Goal: Information Seeking & Learning: Learn about a topic

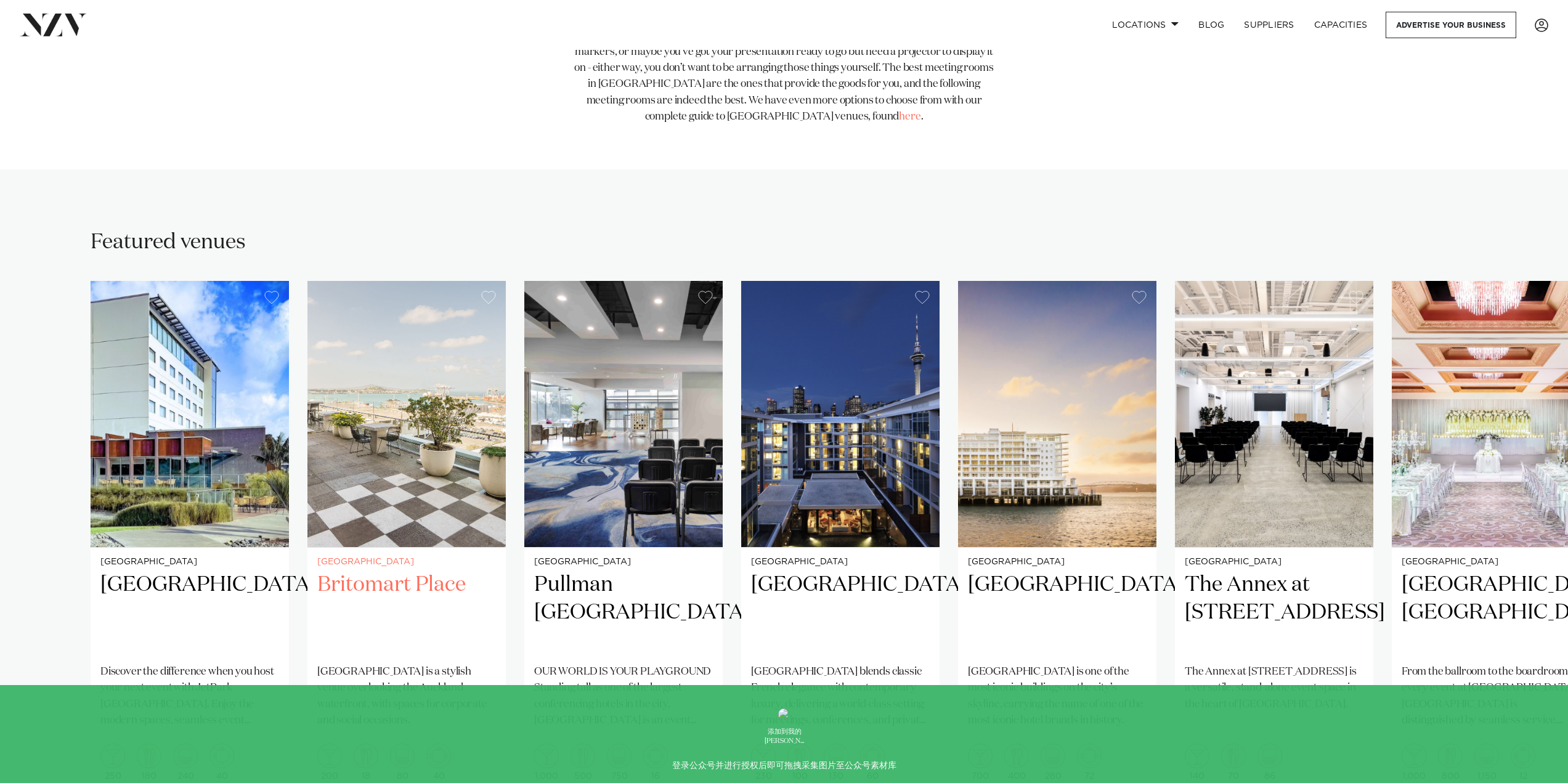
scroll to position [740, 0]
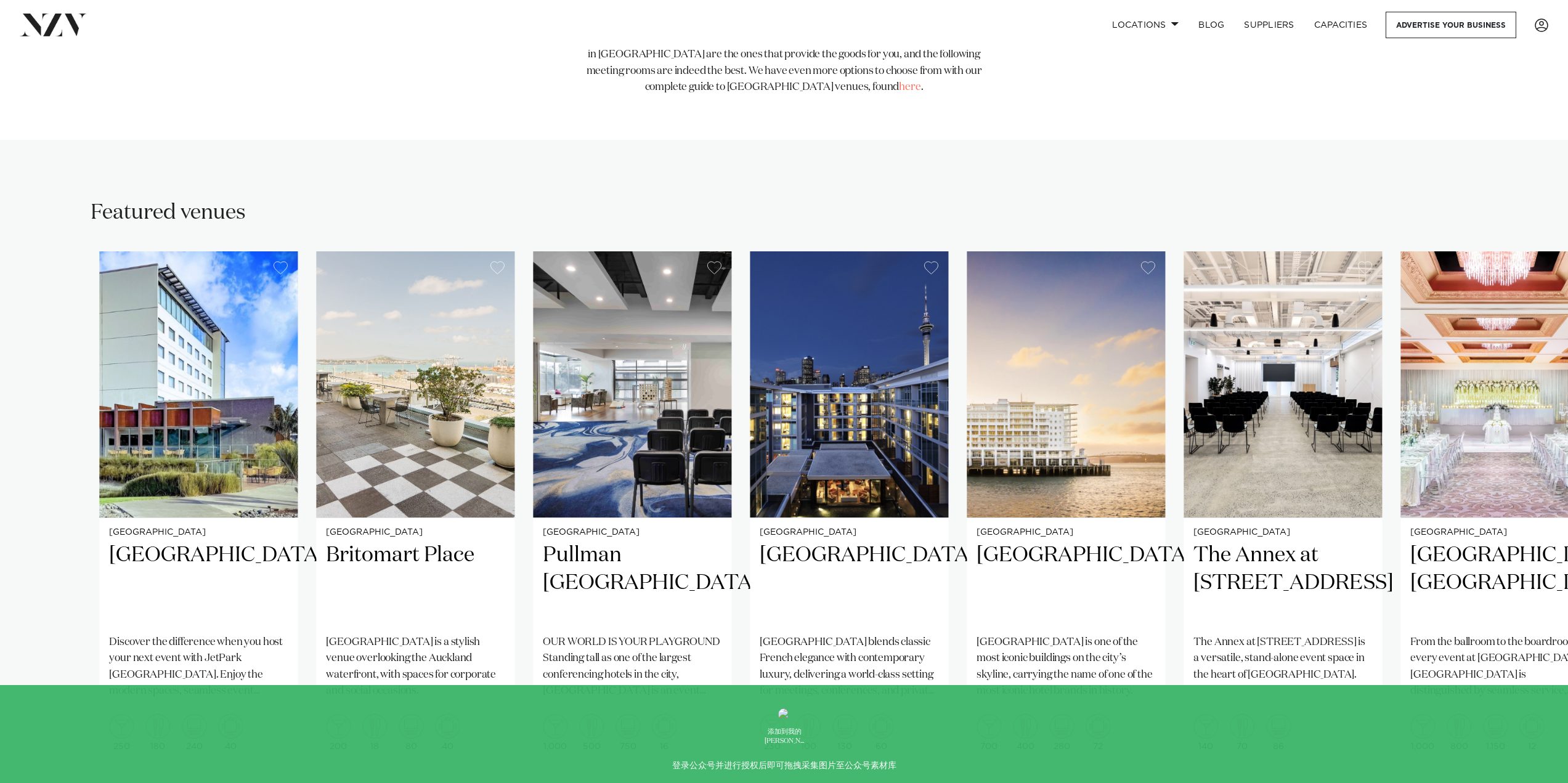
click at [685, 760] on swiper-container "[GEOGRAPHIC_DATA] Discover the difference when you host your next event with Je…" at bounding box center [784, 536] width 1568 height 569
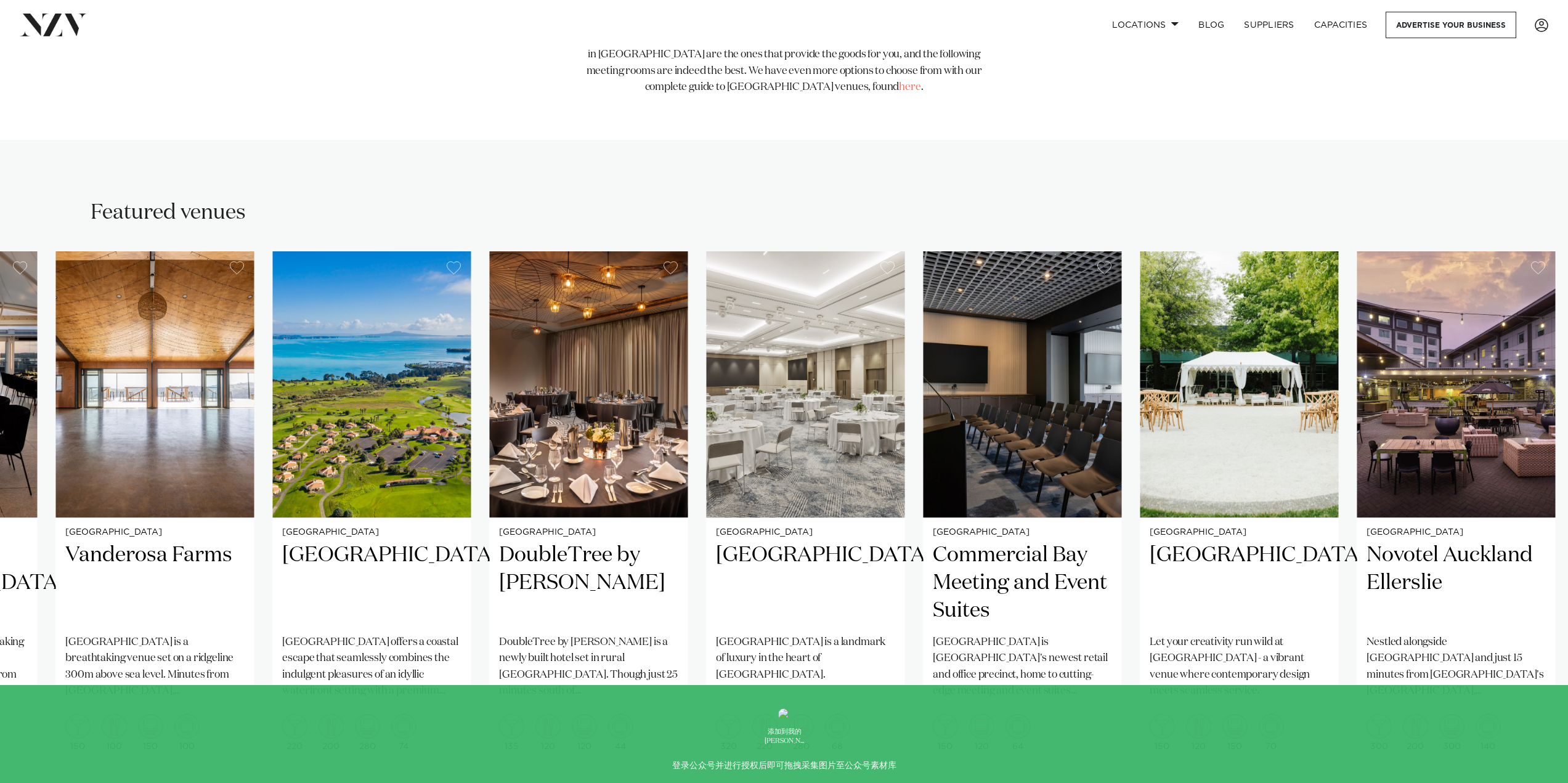
click at [1180, 748] on swiper-container "[GEOGRAPHIC_DATA] Discover the difference when you host your next event with Je…" at bounding box center [784, 536] width 1568 height 569
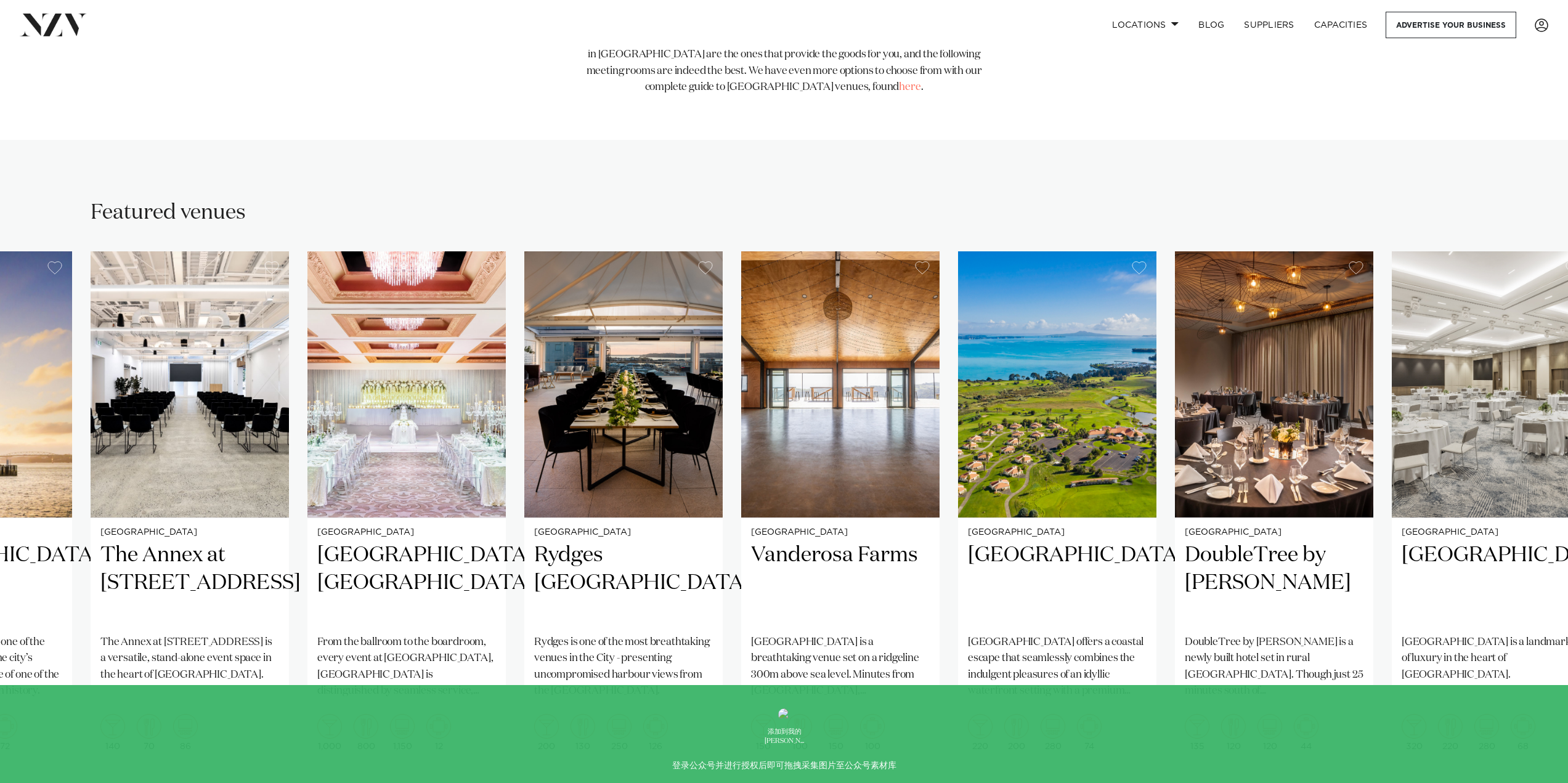
click at [810, 758] on swiper-container "[GEOGRAPHIC_DATA] Discover the difference when you host your next event with Je…" at bounding box center [784, 536] width 1568 height 569
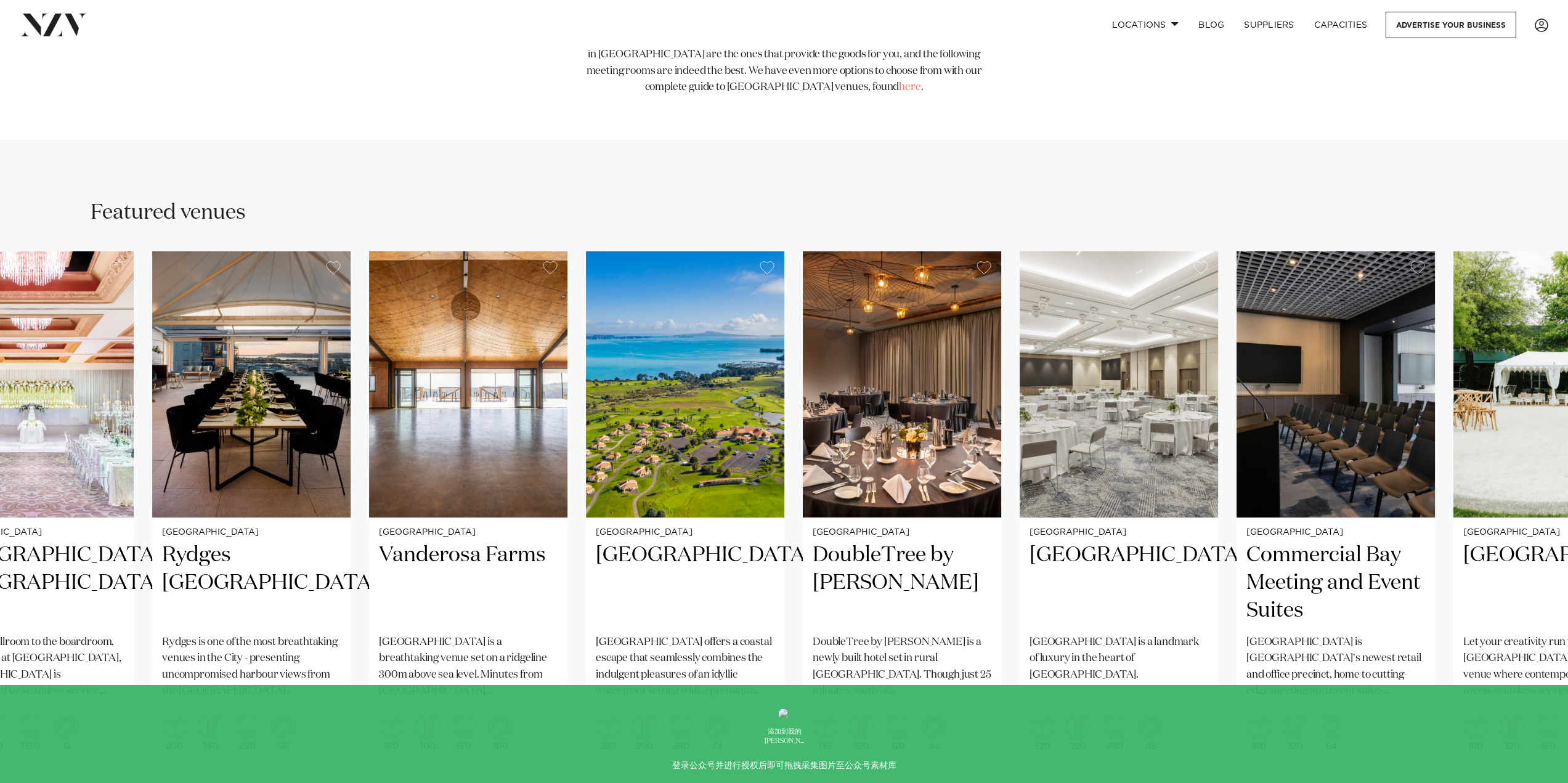
click at [1016, 767] on swiper-container "[GEOGRAPHIC_DATA] Discover the difference when you host your next event with Je…" at bounding box center [784, 536] width 1568 height 569
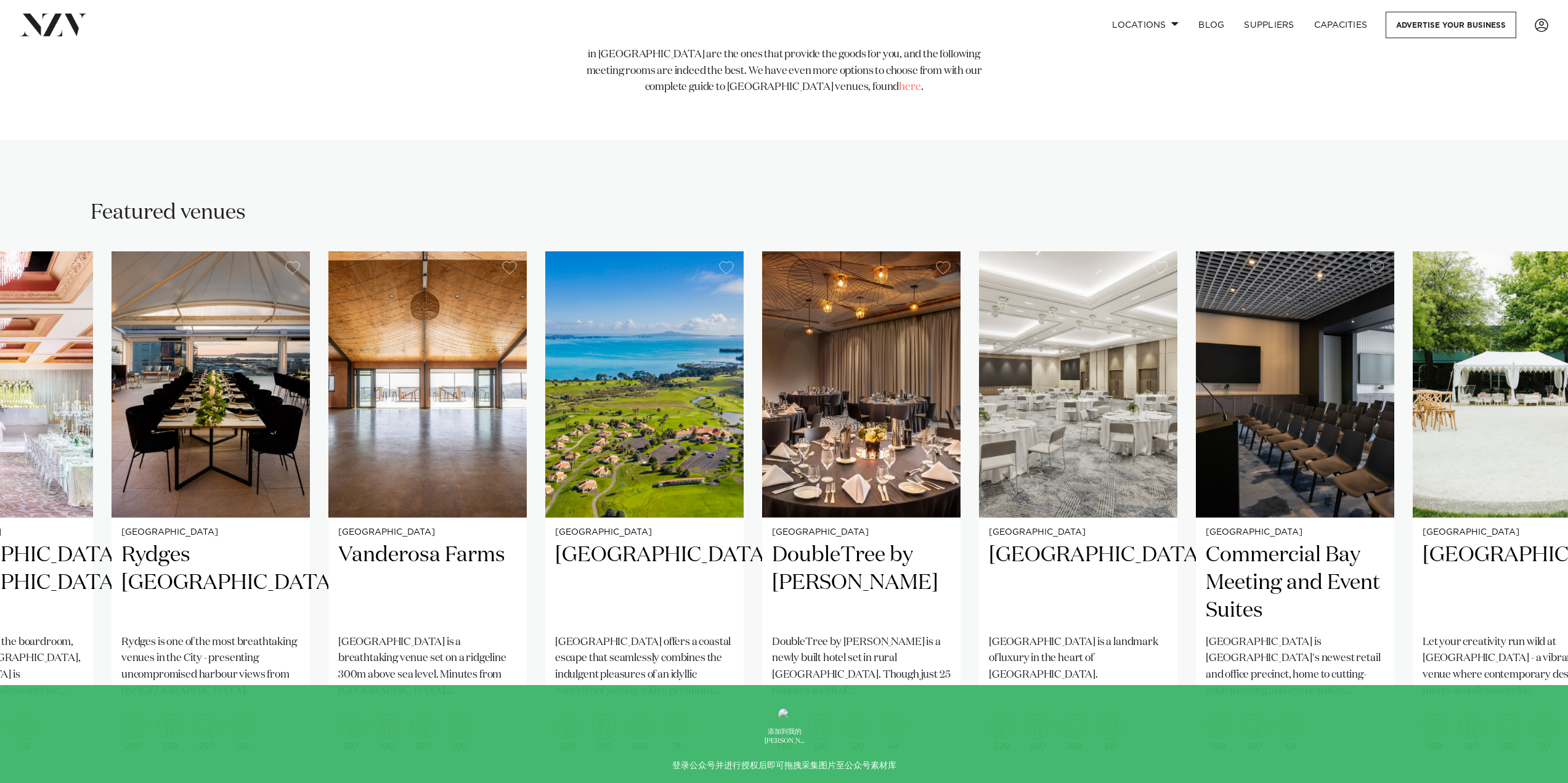
click at [917, 764] on swiper-container "[GEOGRAPHIC_DATA] Discover the difference when you host your next event with Je…" at bounding box center [784, 536] width 1568 height 569
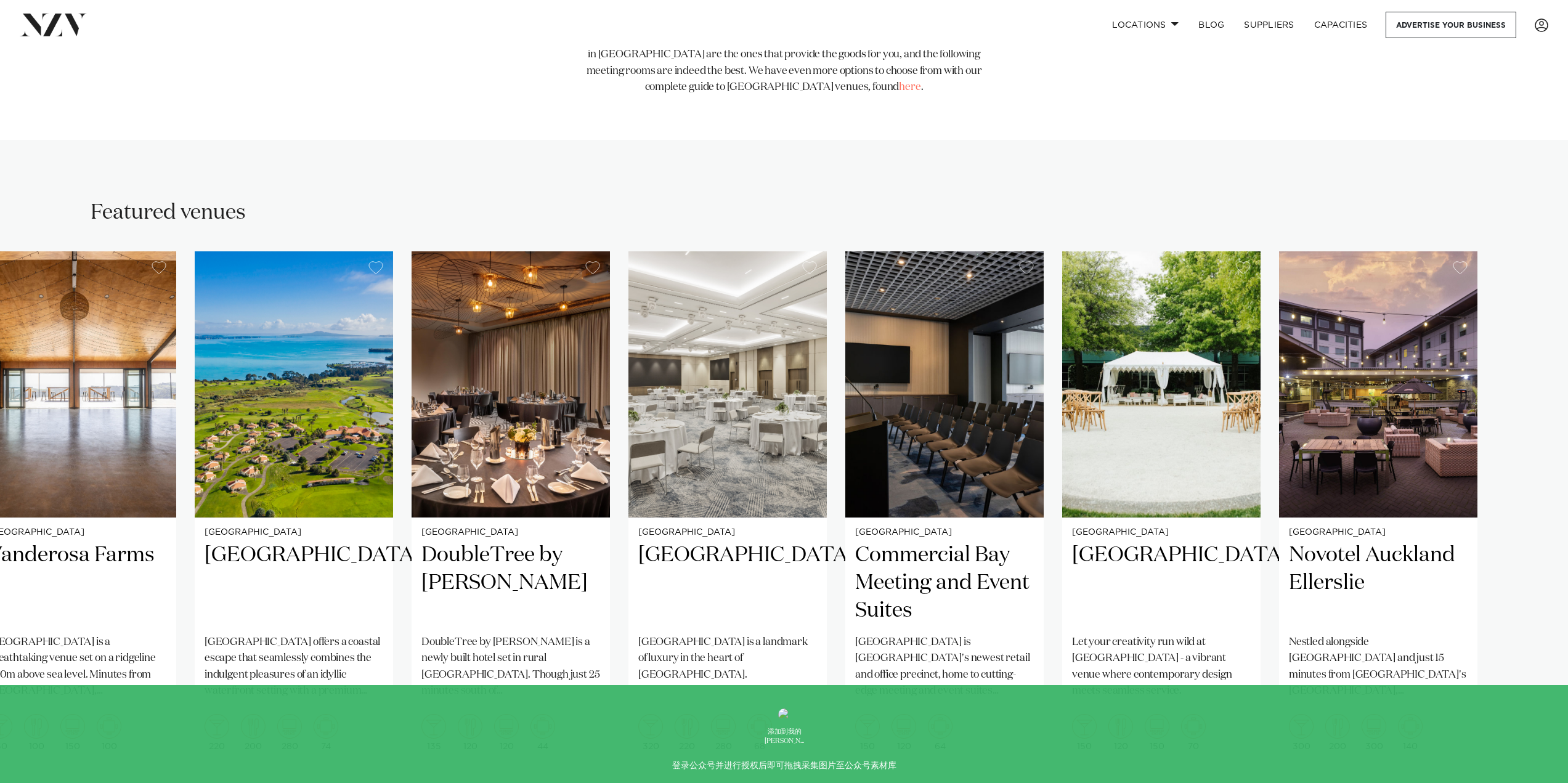
click at [1087, 766] on swiper-container "[GEOGRAPHIC_DATA] Discover the difference when you host your next event with Je…" at bounding box center [784, 536] width 1568 height 569
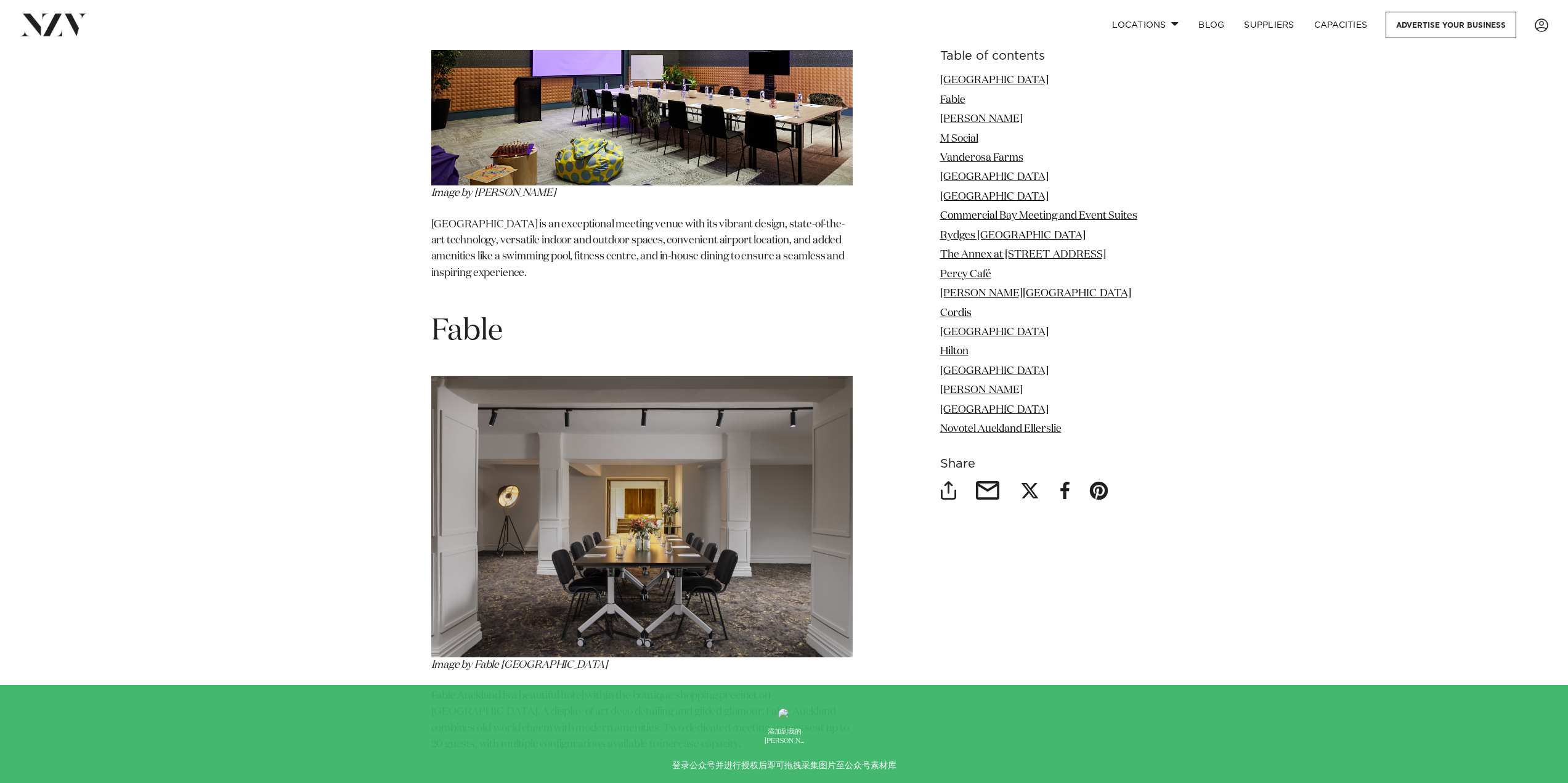
scroll to position [1787, 0]
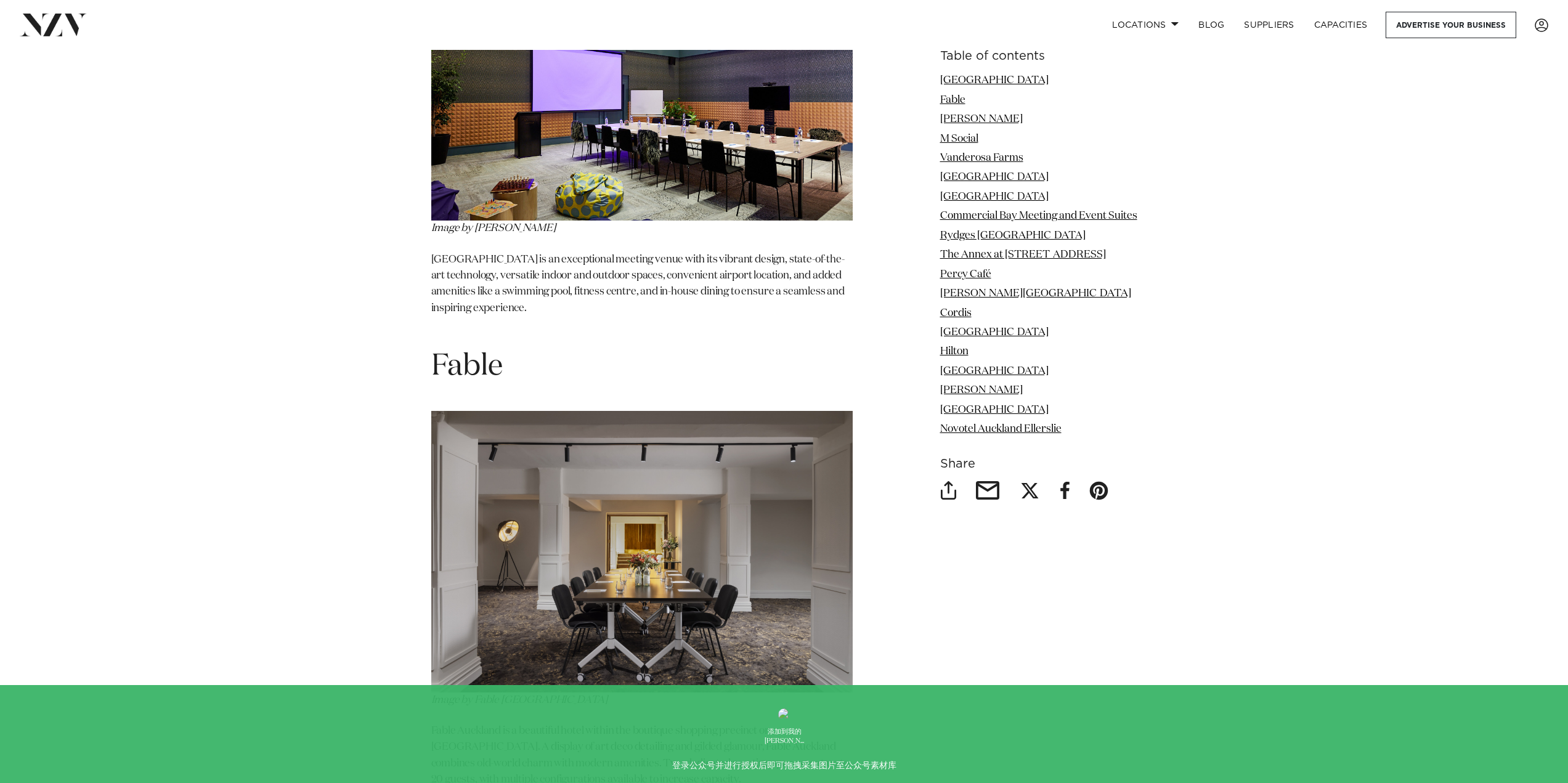
click at [684, 416] on img at bounding box center [642, 551] width 421 height 281
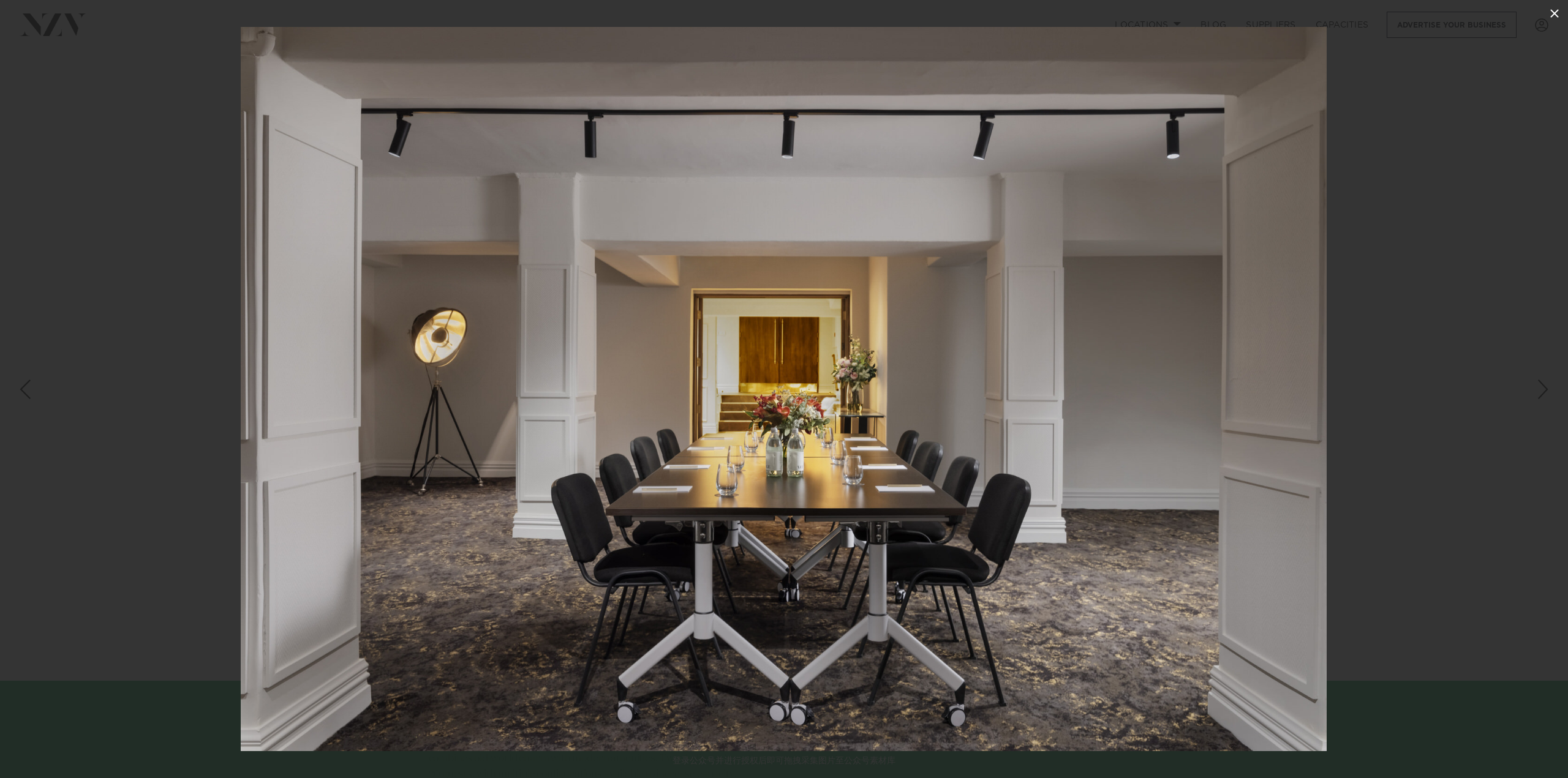
click at [1550, 15] on icon at bounding box center [1554, 13] width 15 height 15
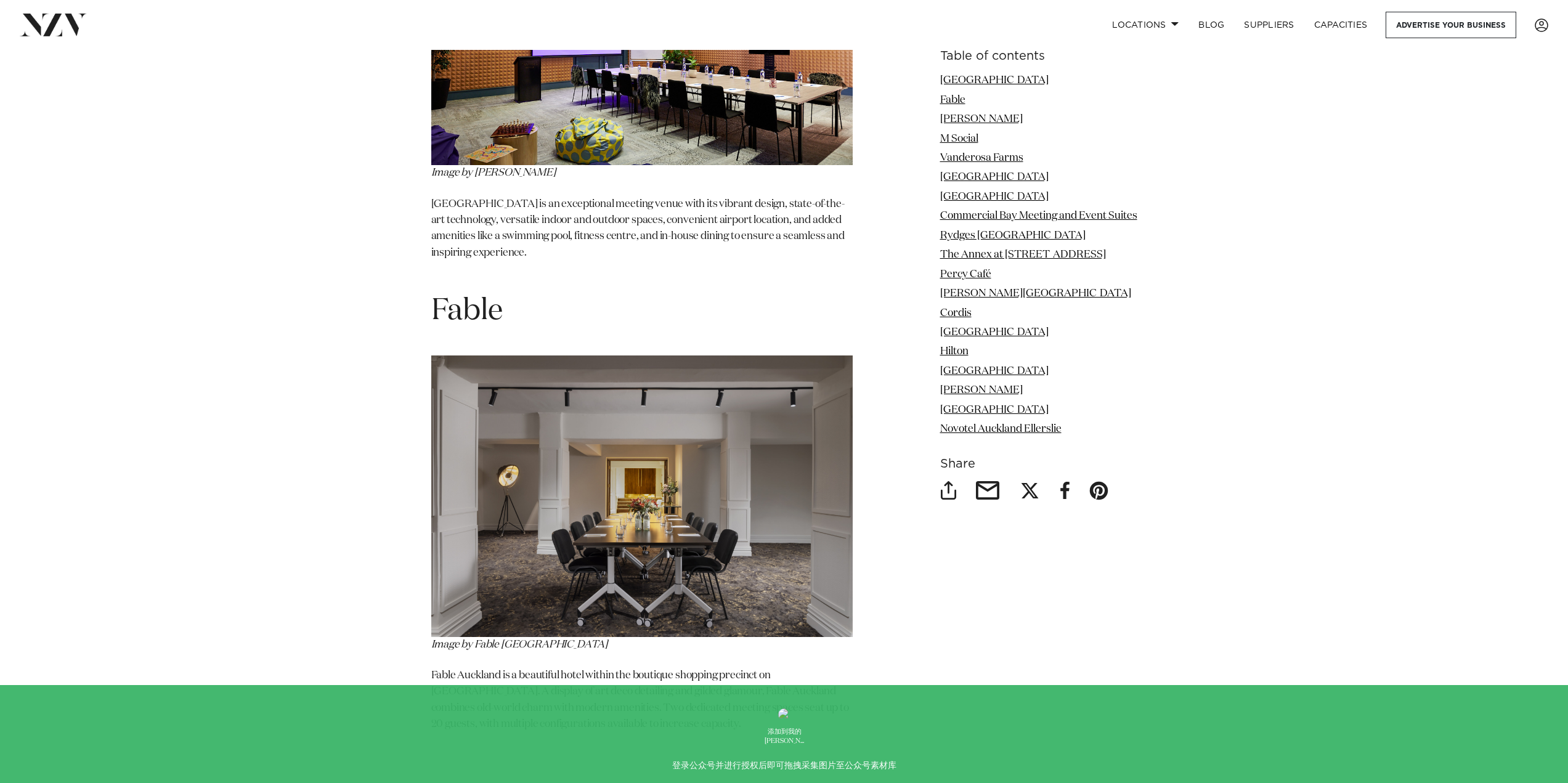
scroll to position [1848, 0]
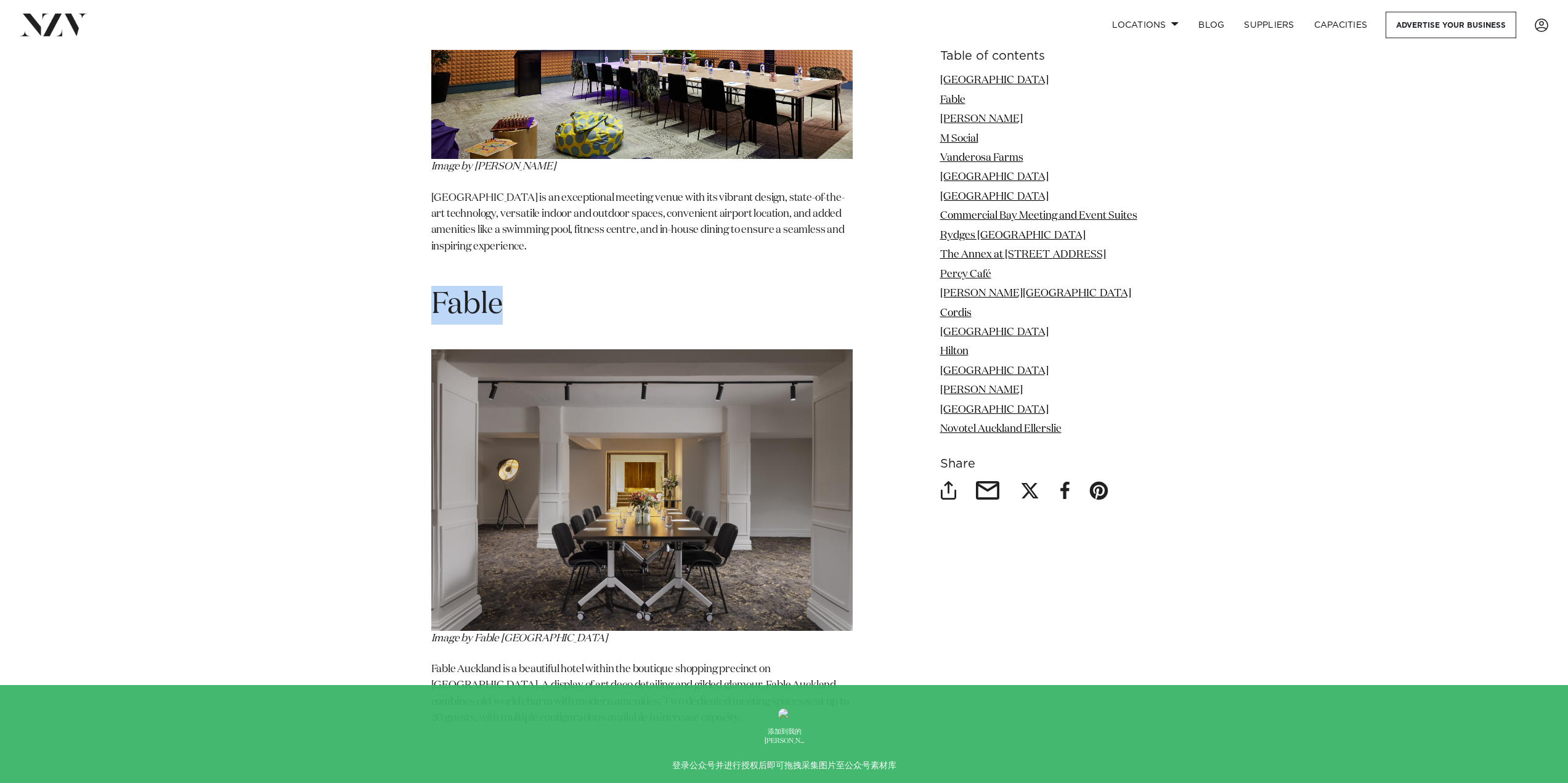
drag, startPoint x: 437, startPoint y: 270, endPoint x: 499, endPoint y: 269, distance: 62.0
click at [499, 286] on h1 "Fable" at bounding box center [642, 306] width 421 height 39
copy h1 "Fable"
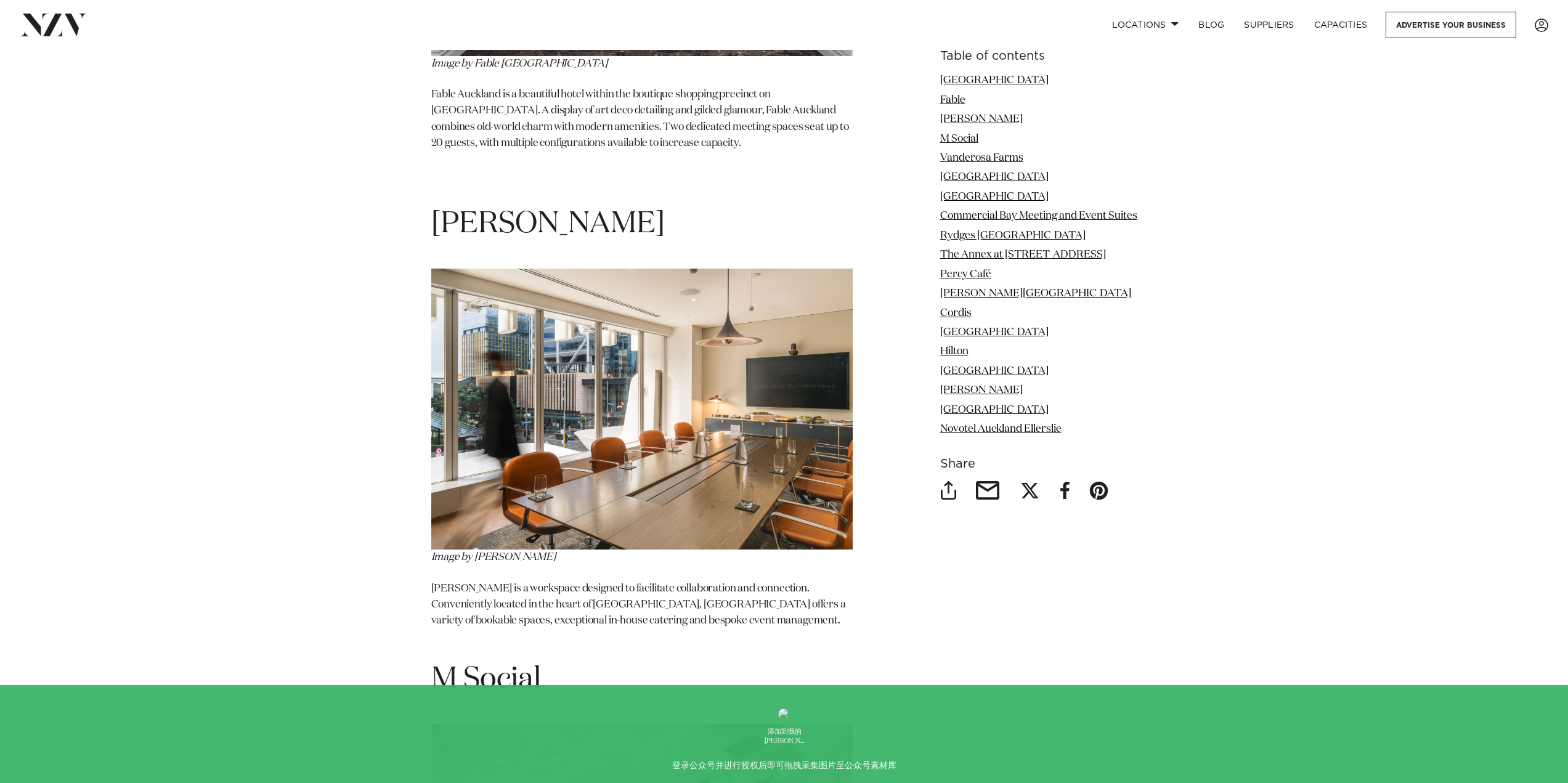
scroll to position [2465, 0]
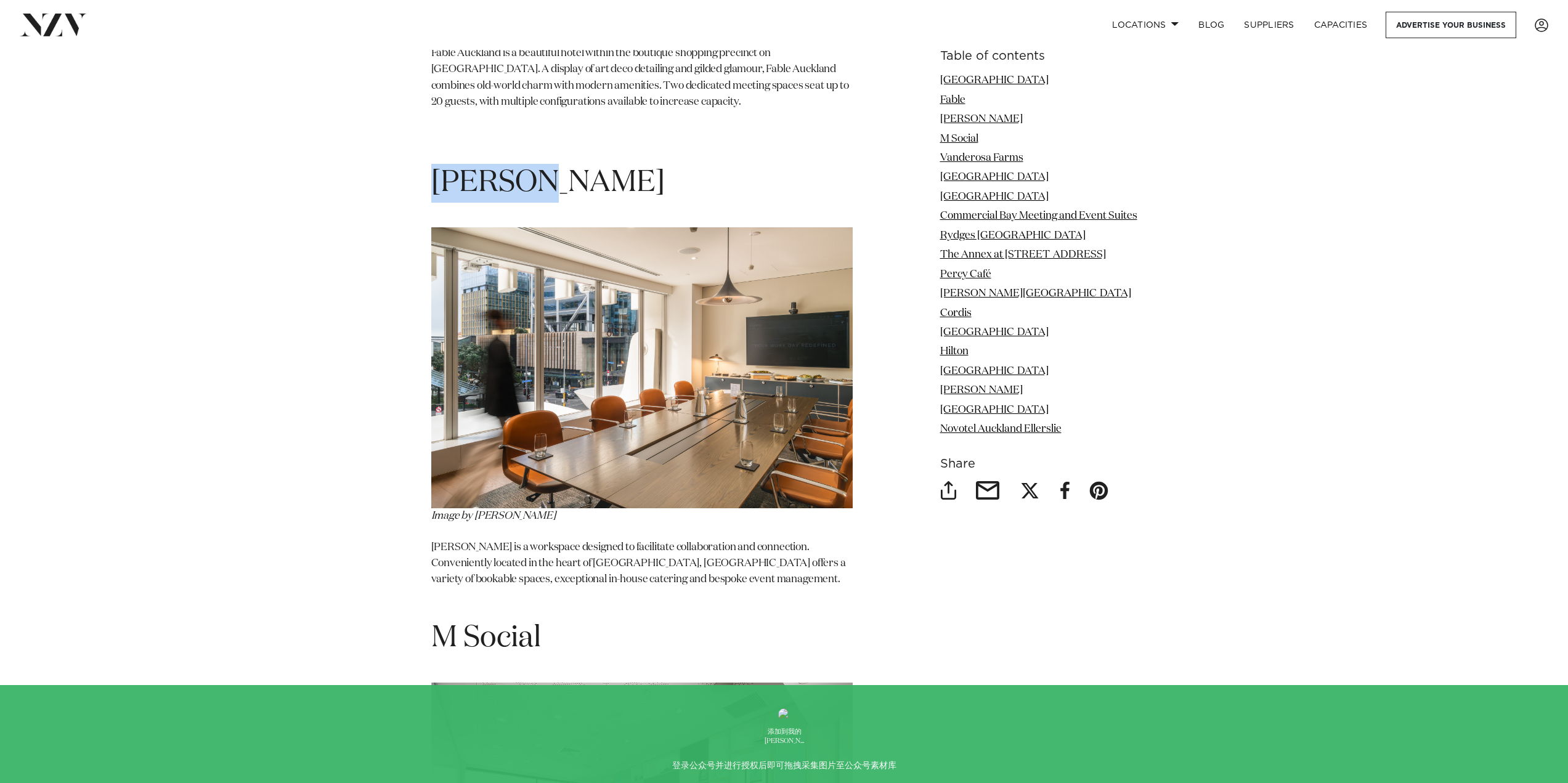
drag, startPoint x: 437, startPoint y: 139, endPoint x: 535, endPoint y: 141, distance: 98.0
click at [535, 141] on h1 "[PERSON_NAME]" at bounding box center [642, 164] width 421 height 78
copy h1 "[PERSON_NAME]"
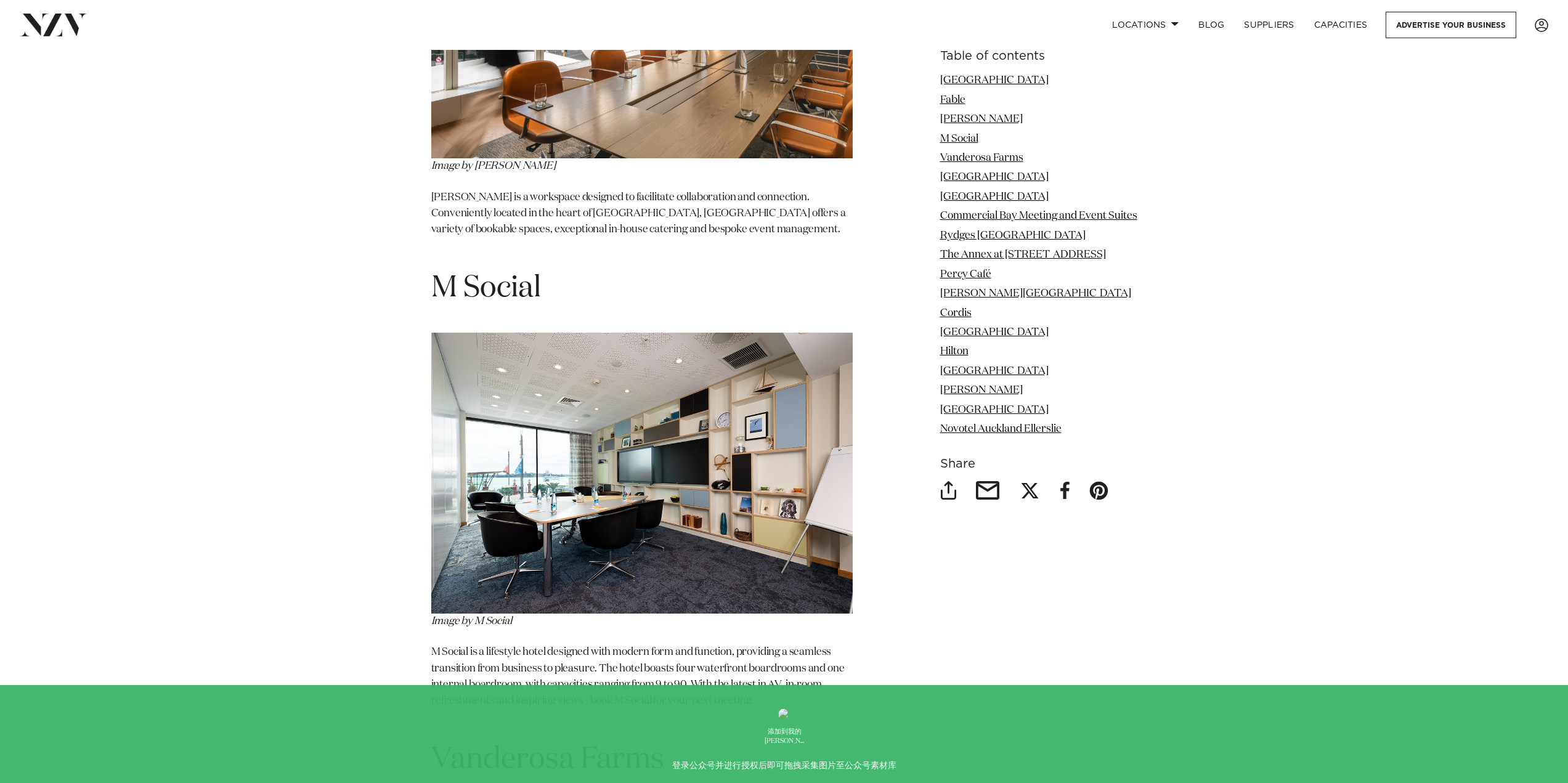
scroll to position [2834, 0]
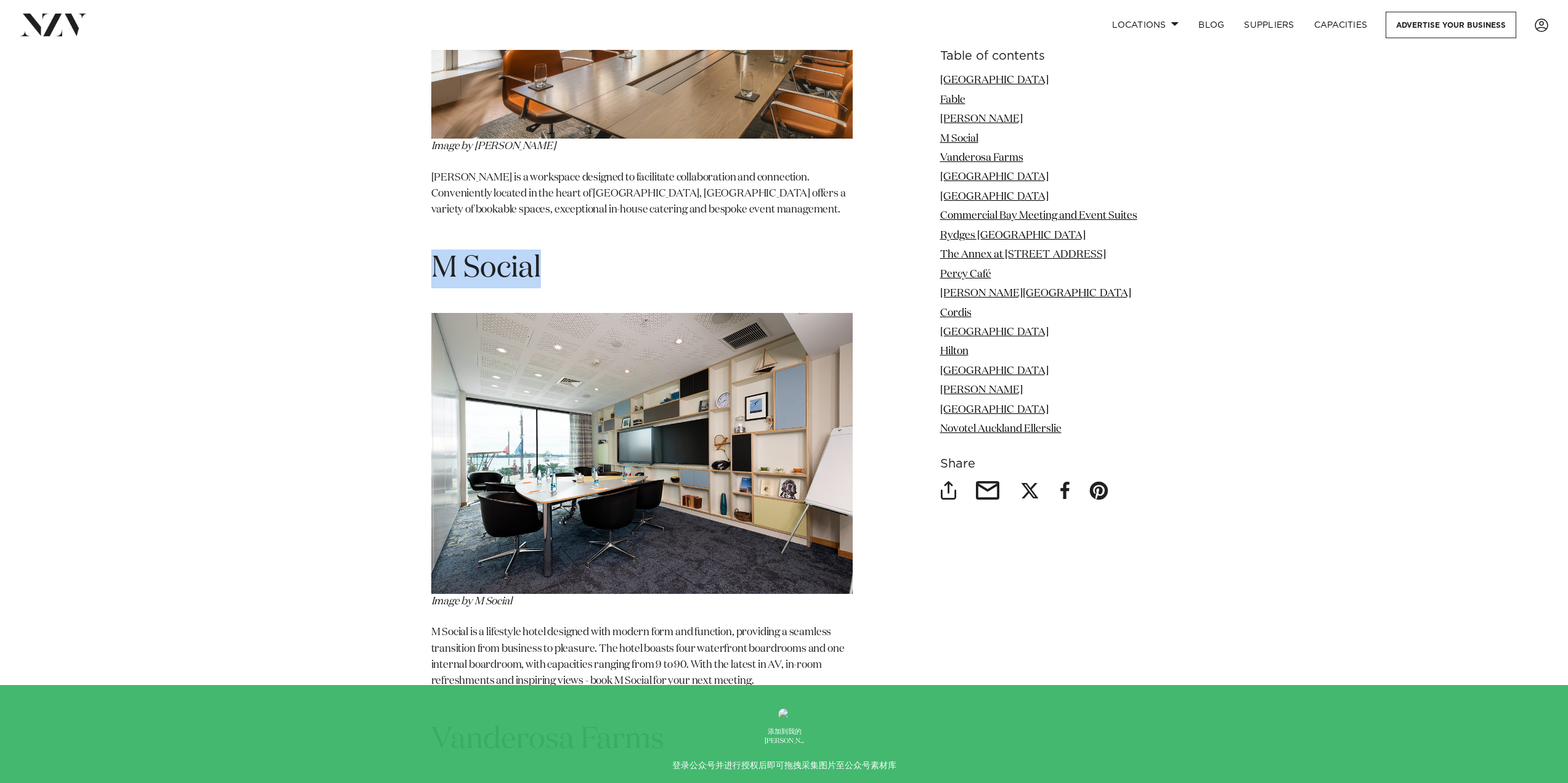
drag, startPoint x: 440, startPoint y: 229, endPoint x: 559, endPoint y: 233, distance: 119.1
click at [559, 249] on h1 "M Social" at bounding box center [642, 269] width 421 height 39
copy h1 "M Social"
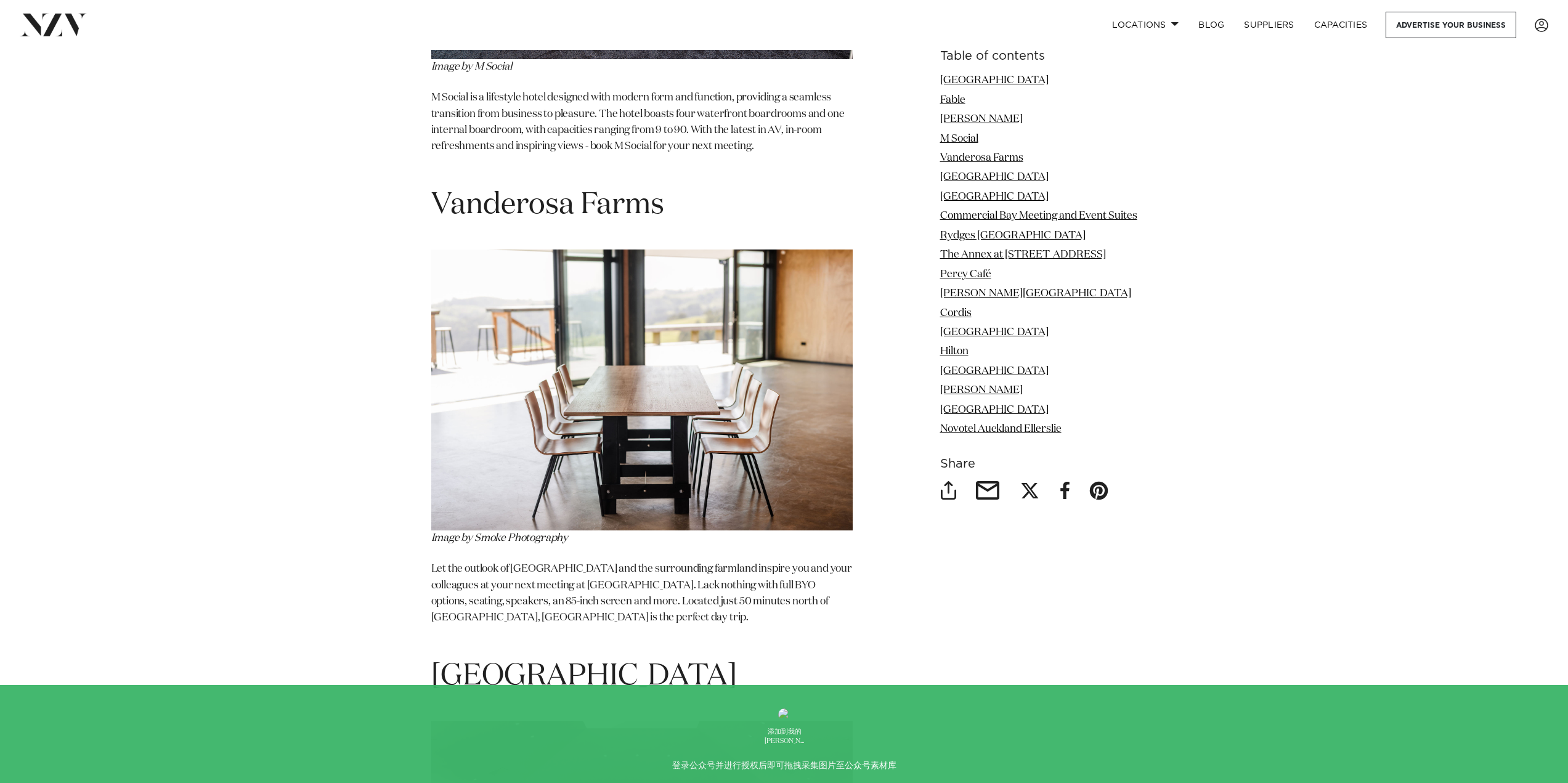
scroll to position [3450, 0]
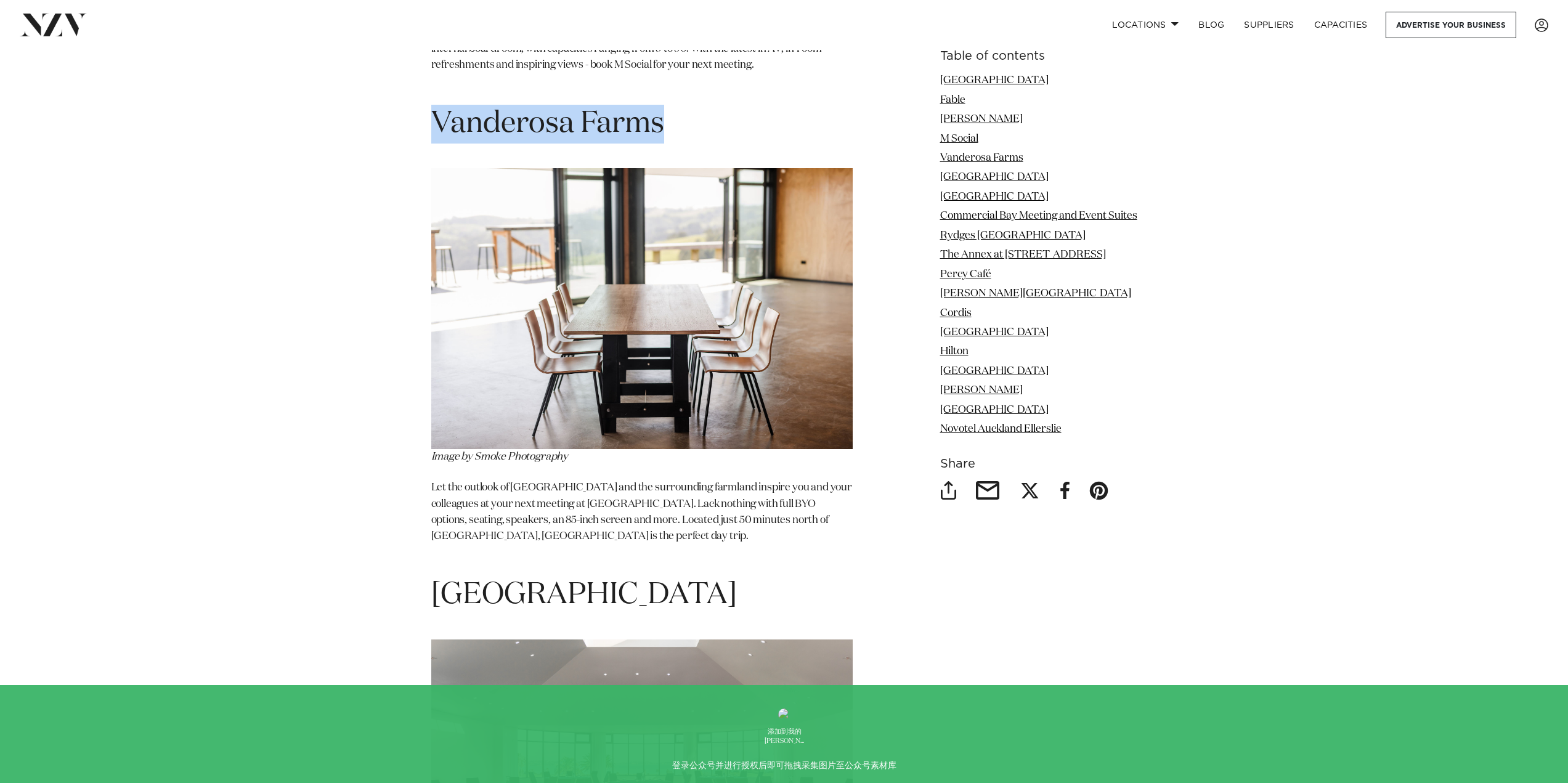
drag, startPoint x: 434, startPoint y: 74, endPoint x: 675, endPoint y: 76, distance: 241.0
click at [675, 105] on h1 "Vanderosa Farms" at bounding box center [642, 124] width 421 height 39
copy h1 "Vanderosa Farms"
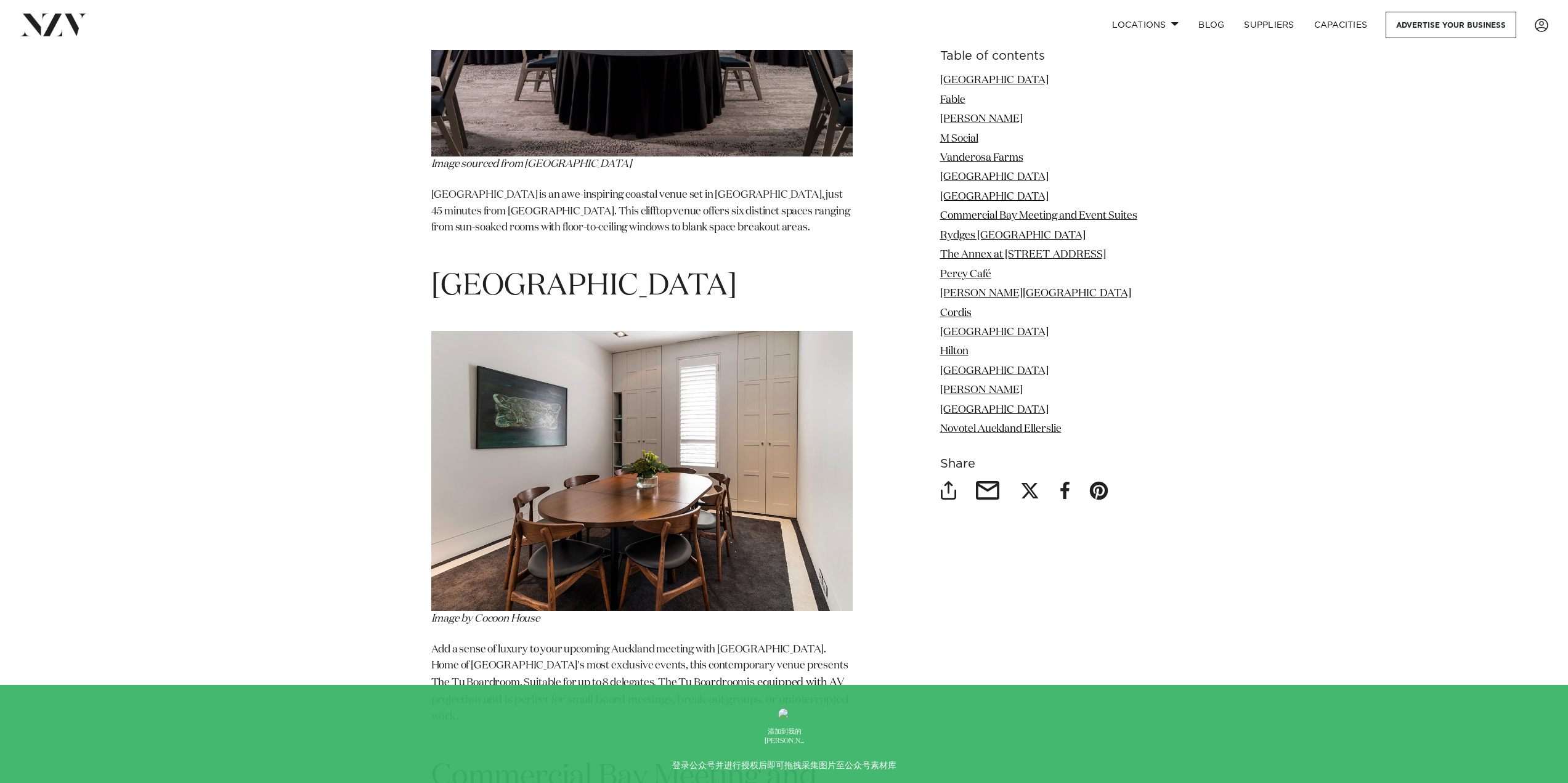
scroll to position [4313, 0]
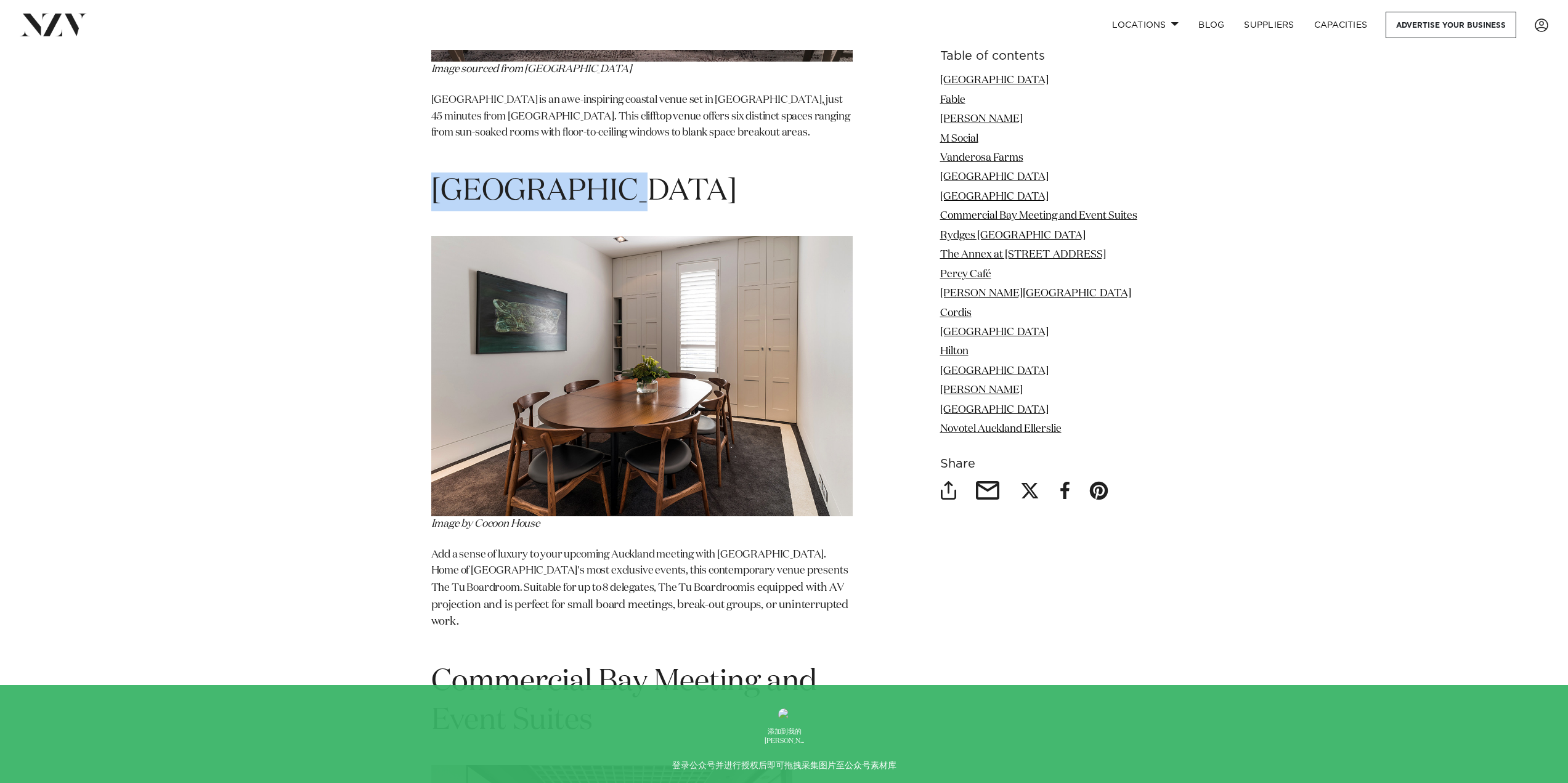
drag, startPoint x: 438, startPoint y: 160, endPoint x: 622, endPoint y: 158, distance: 184.0
click at [622, 172] on h1 "[GEOGRAPHIC_DATA]" at bounding box center [642, 192] width 421 height 39
copy h1 "[GEOGRAPHIC_DATA]"
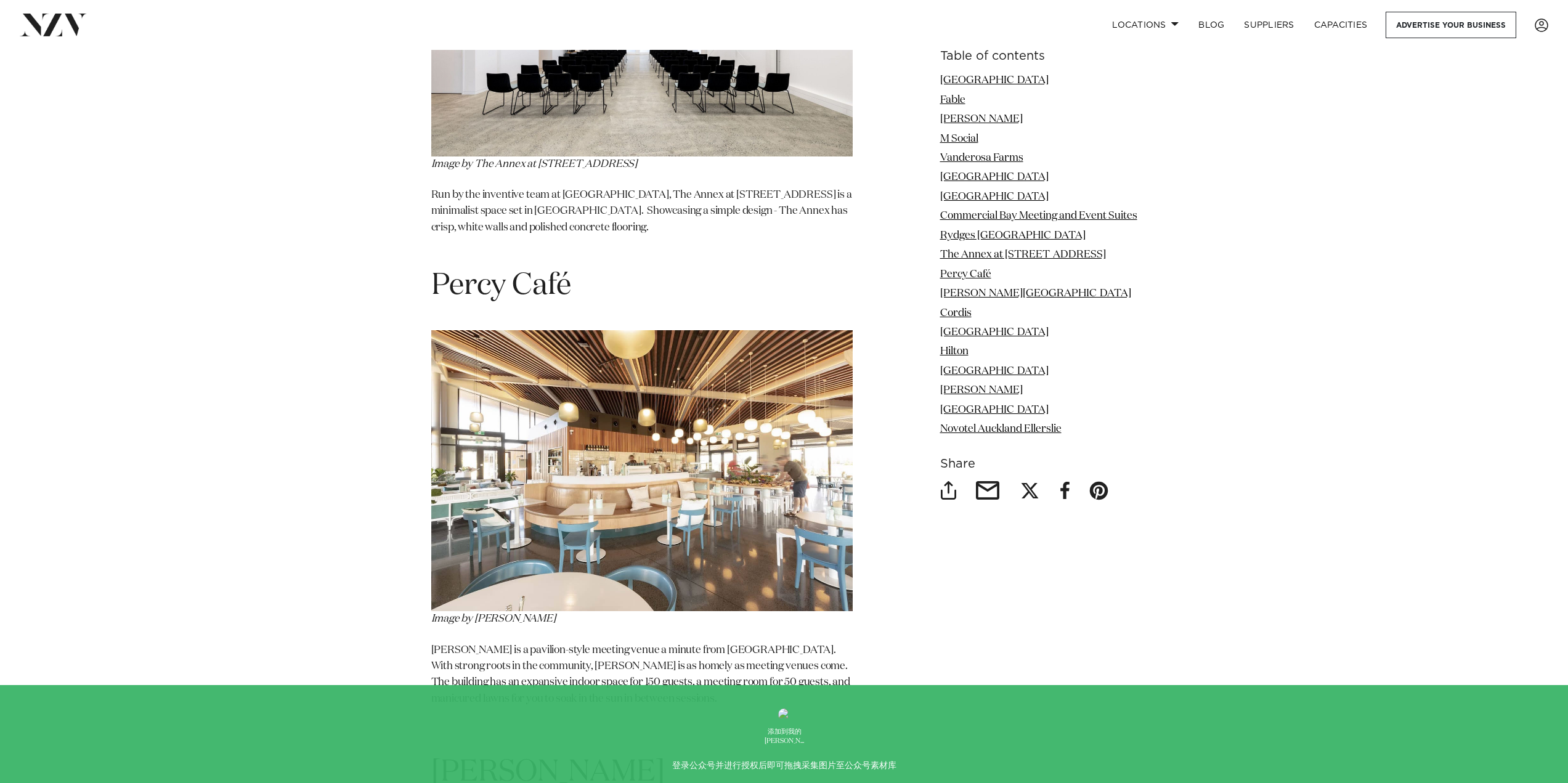
scroll to position [6039, 0]
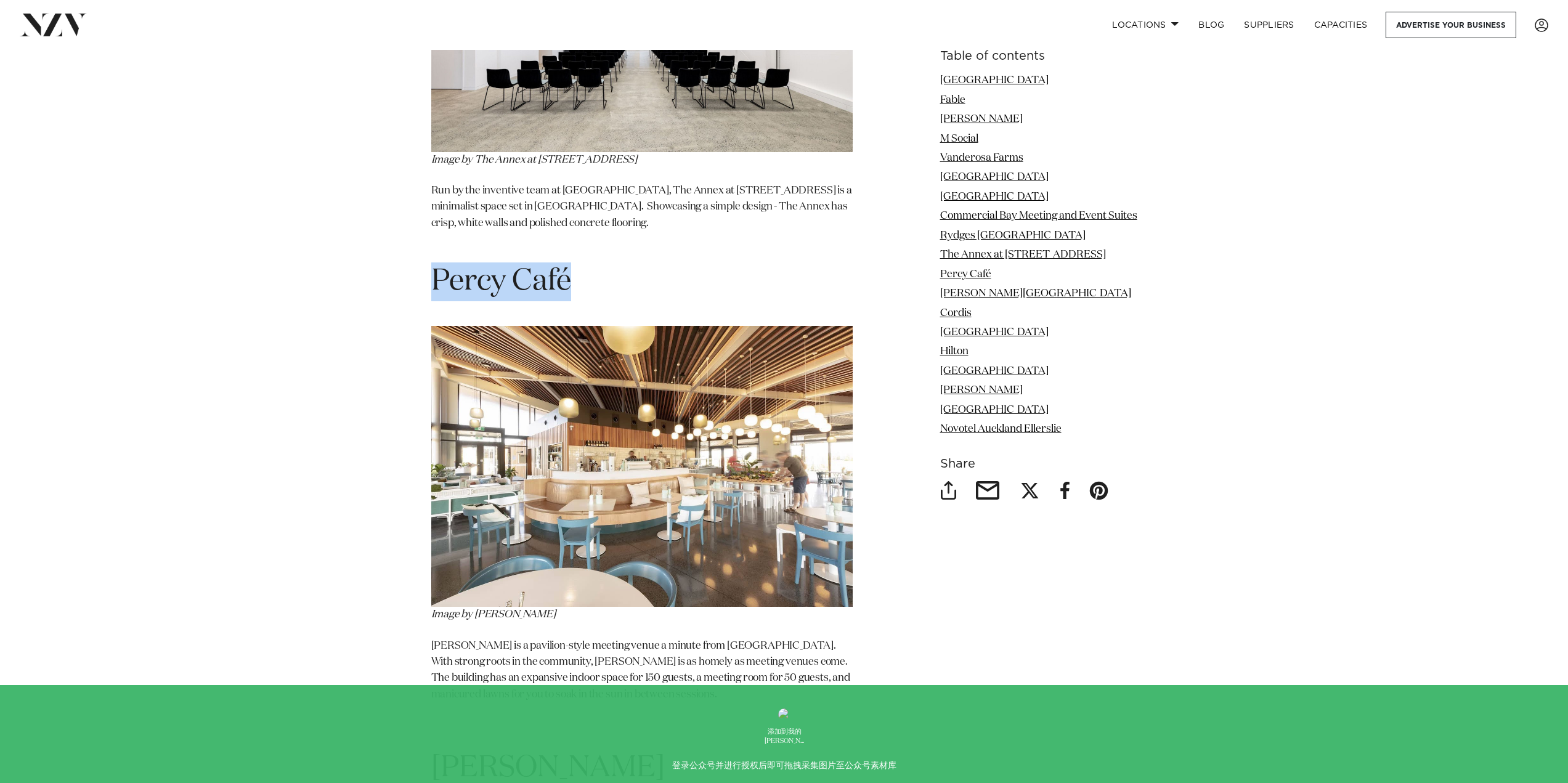
drag, startPoint x: 434, startPoint y: 185, endPoint x: 567, endPoint y: 188, distance: 133.0
click at [567, 262] on h1 "Percy Café" at bounding box center [642, 282] width 421 height 39
copy h1 "Percy Café"
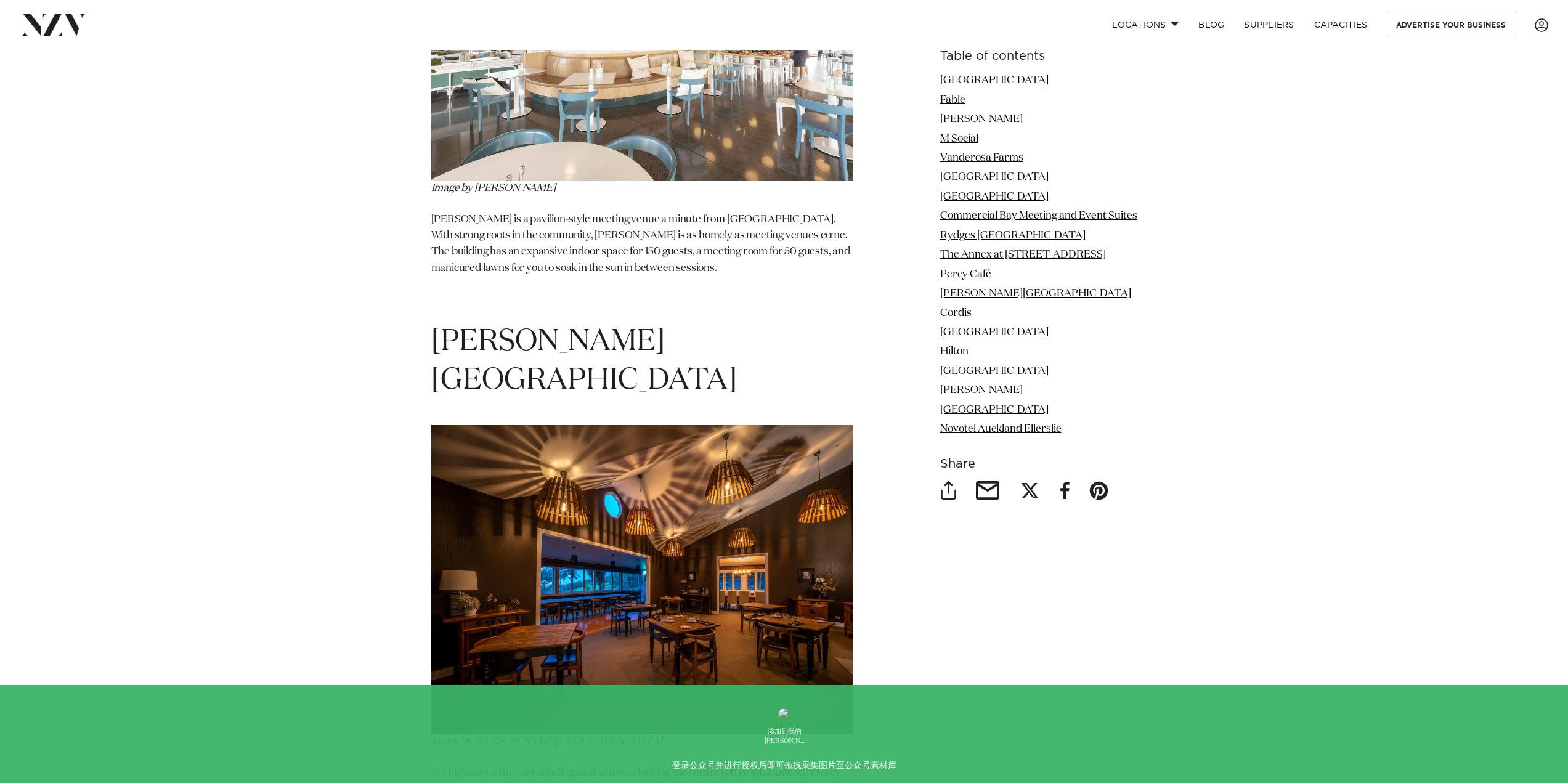
scroll to position [6470, 0]
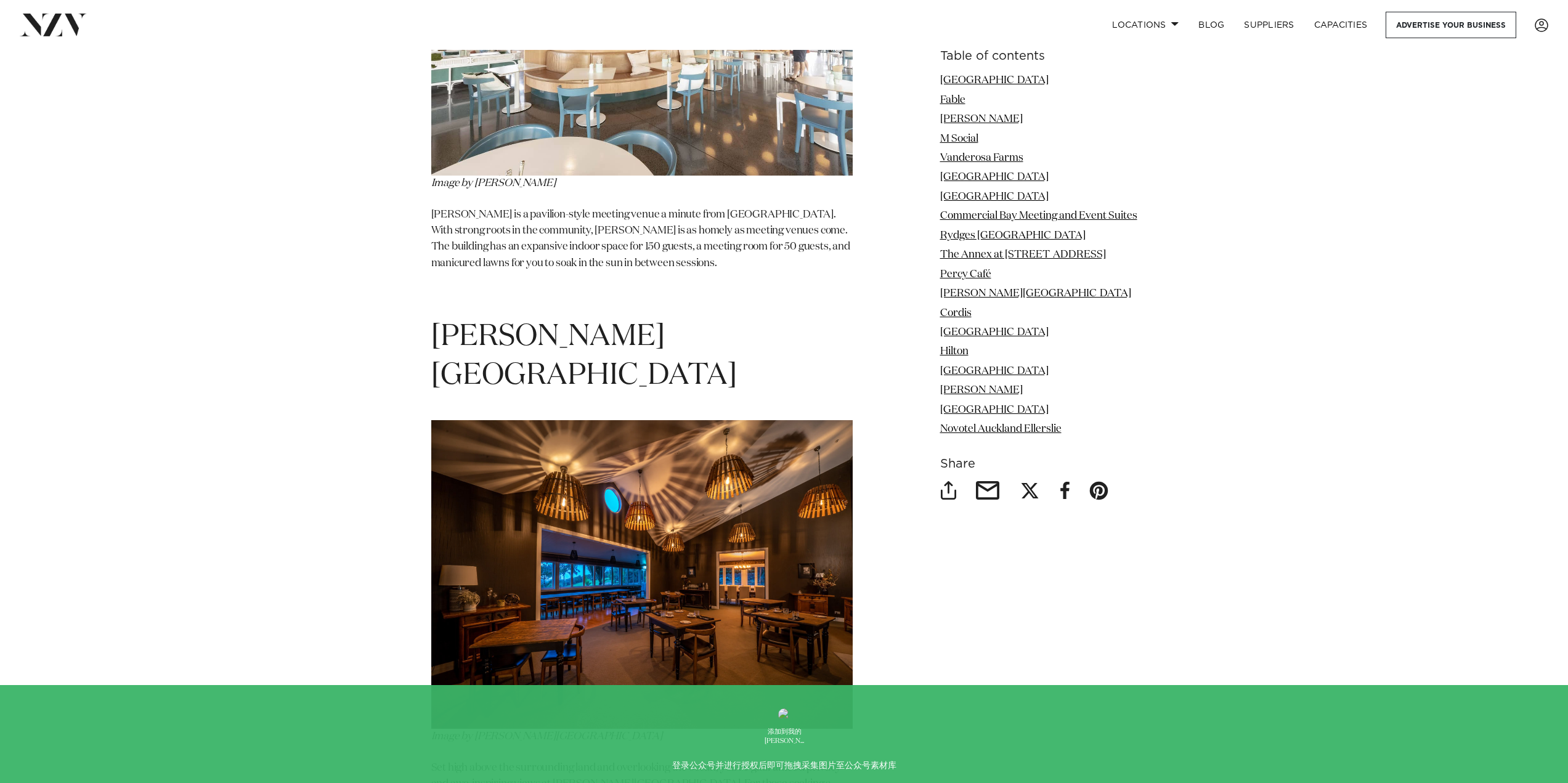
click at [660, 322] on span "[PERSON_NAME][GEOGRAPHIC_DATA]" at bounding box center [584, 357] width 306 height 68
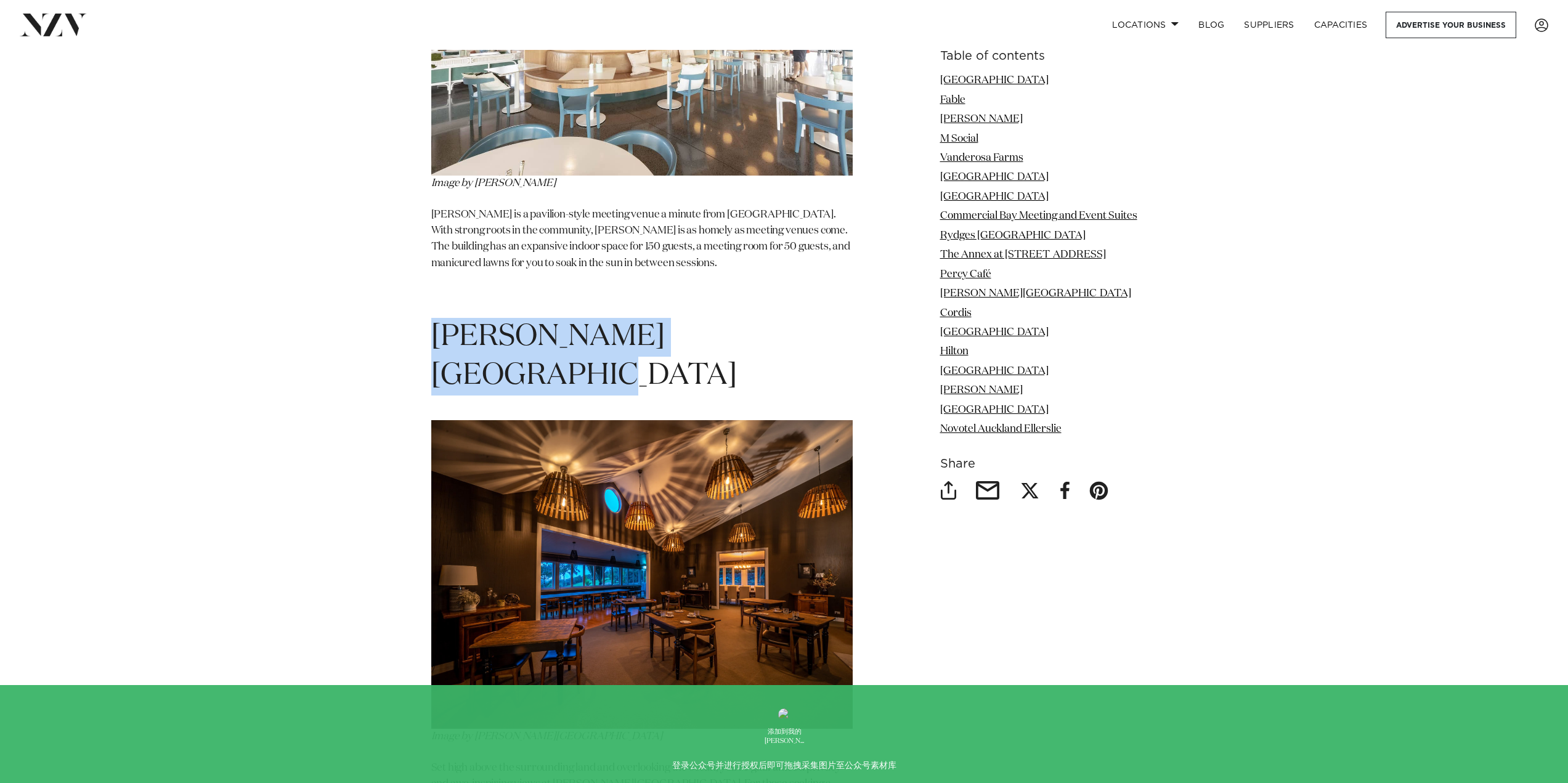
drag, startPoint x: 437, startPoint y: 237, endPoint x: 861, endPoint y: 239, distance: 424.0
copy span "[PERSON_NAME][GEOGRAPHIC_DATA]"
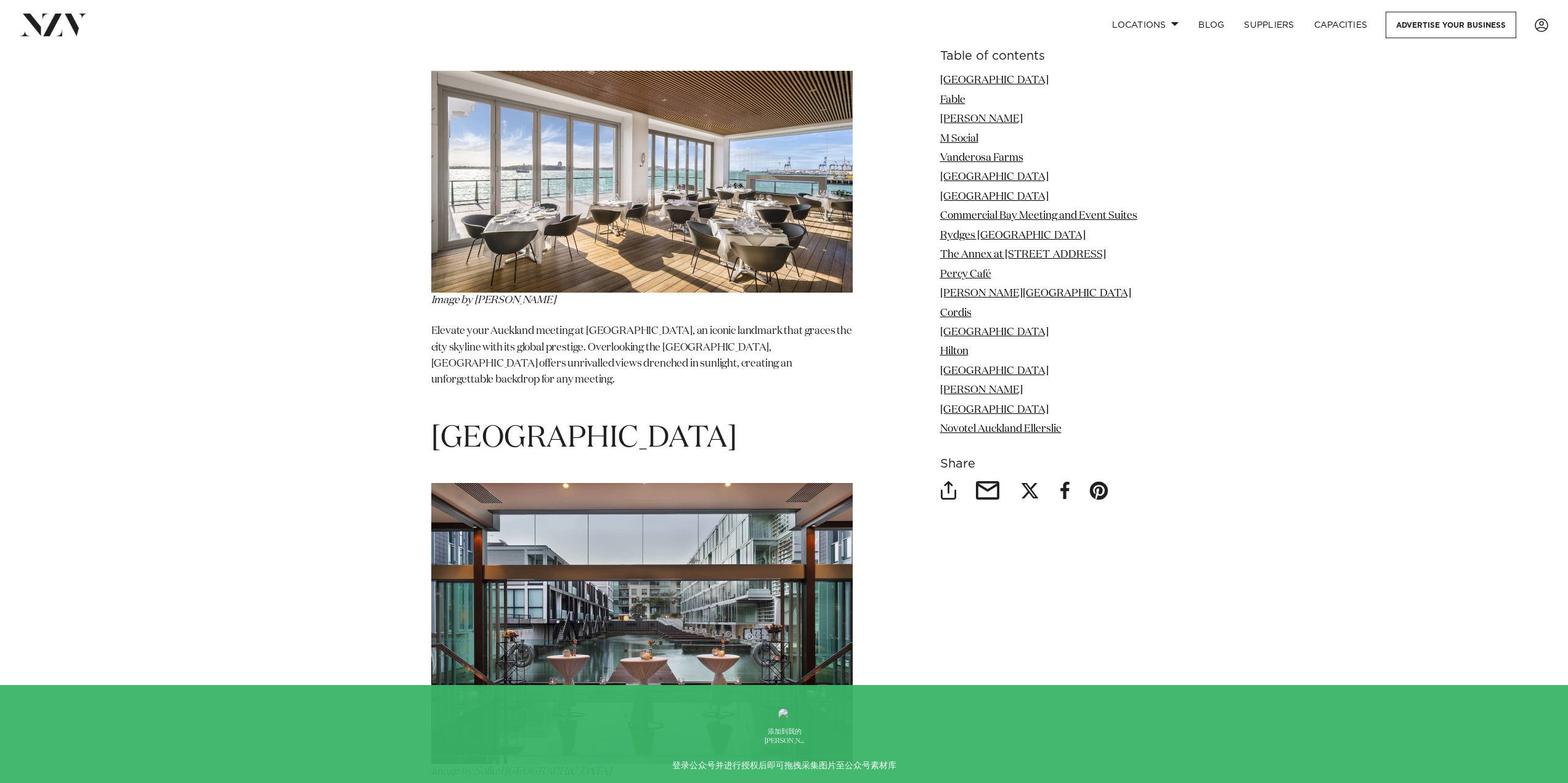
scroll to position [8318, 0]
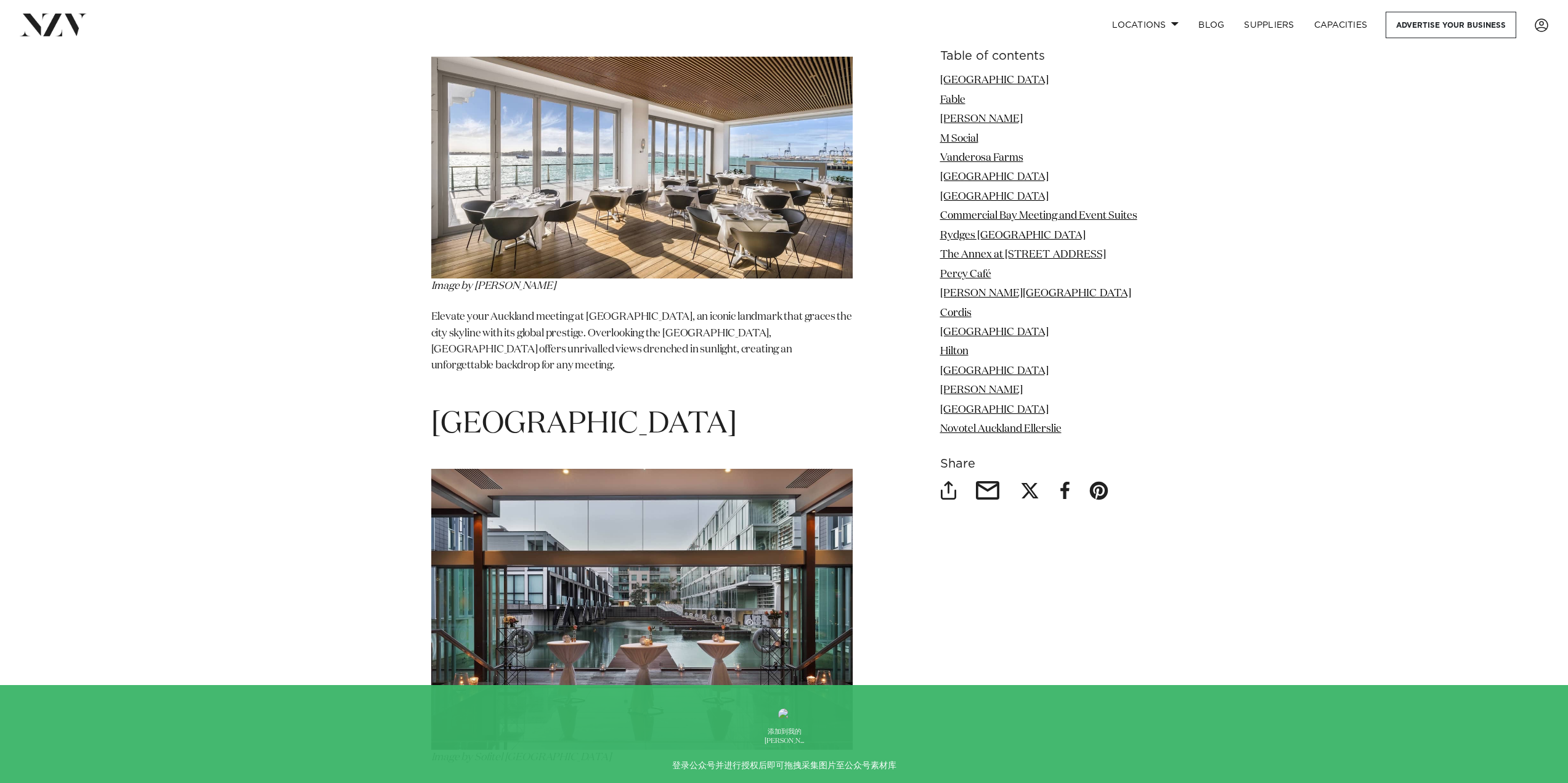
drag, startPoint x: 434, startPoint y: 270, endPoint x: 546, endPoint y: 302, distance: 116.5
click at [546, 410] on span "[GEOGRAPHIC_DATA]" at bounding box center [584, 424] width 306 height 30
copy span "[GEOGRAPHIC_DATA]"
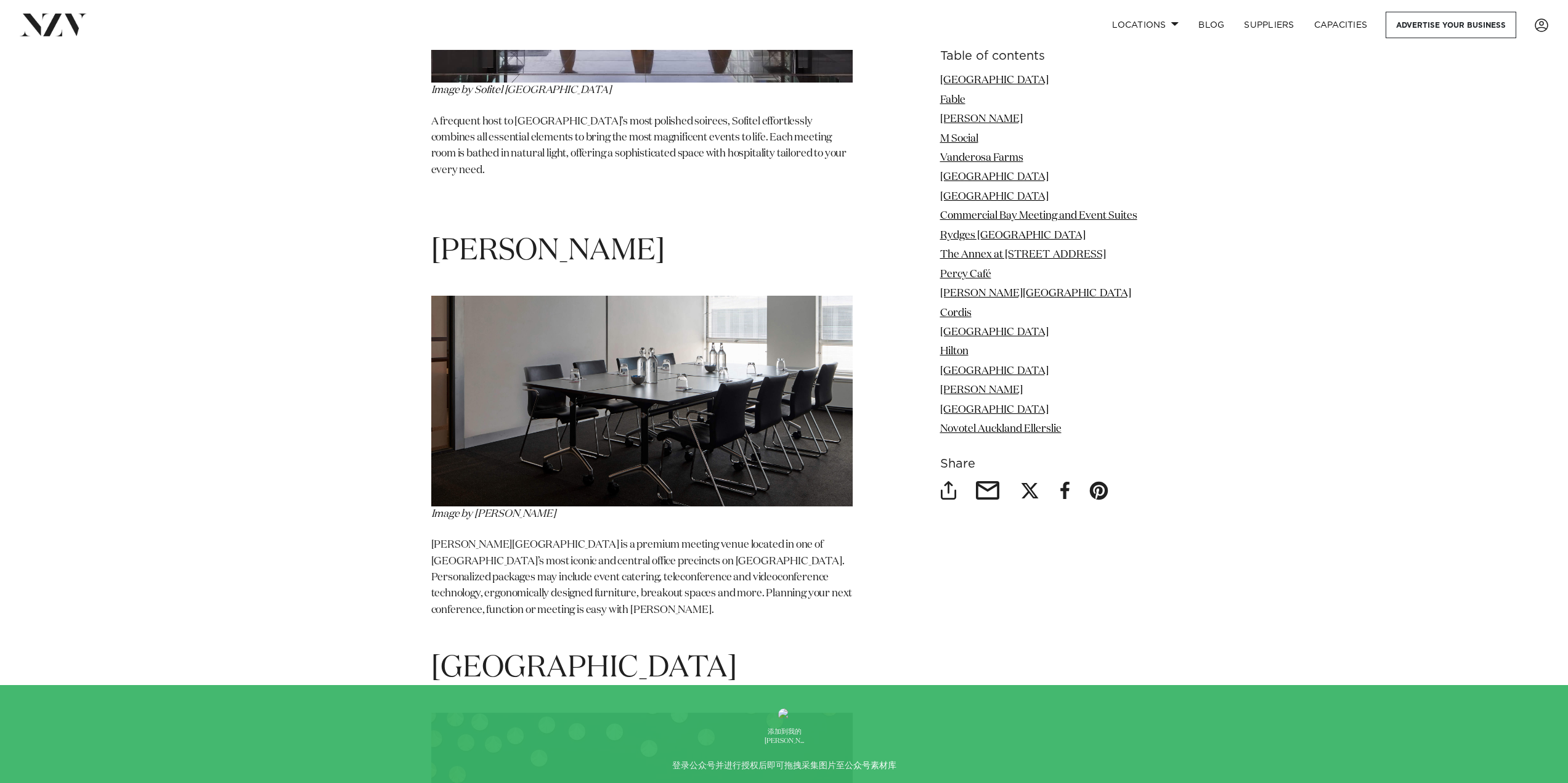
scroll to position [8996, 0]
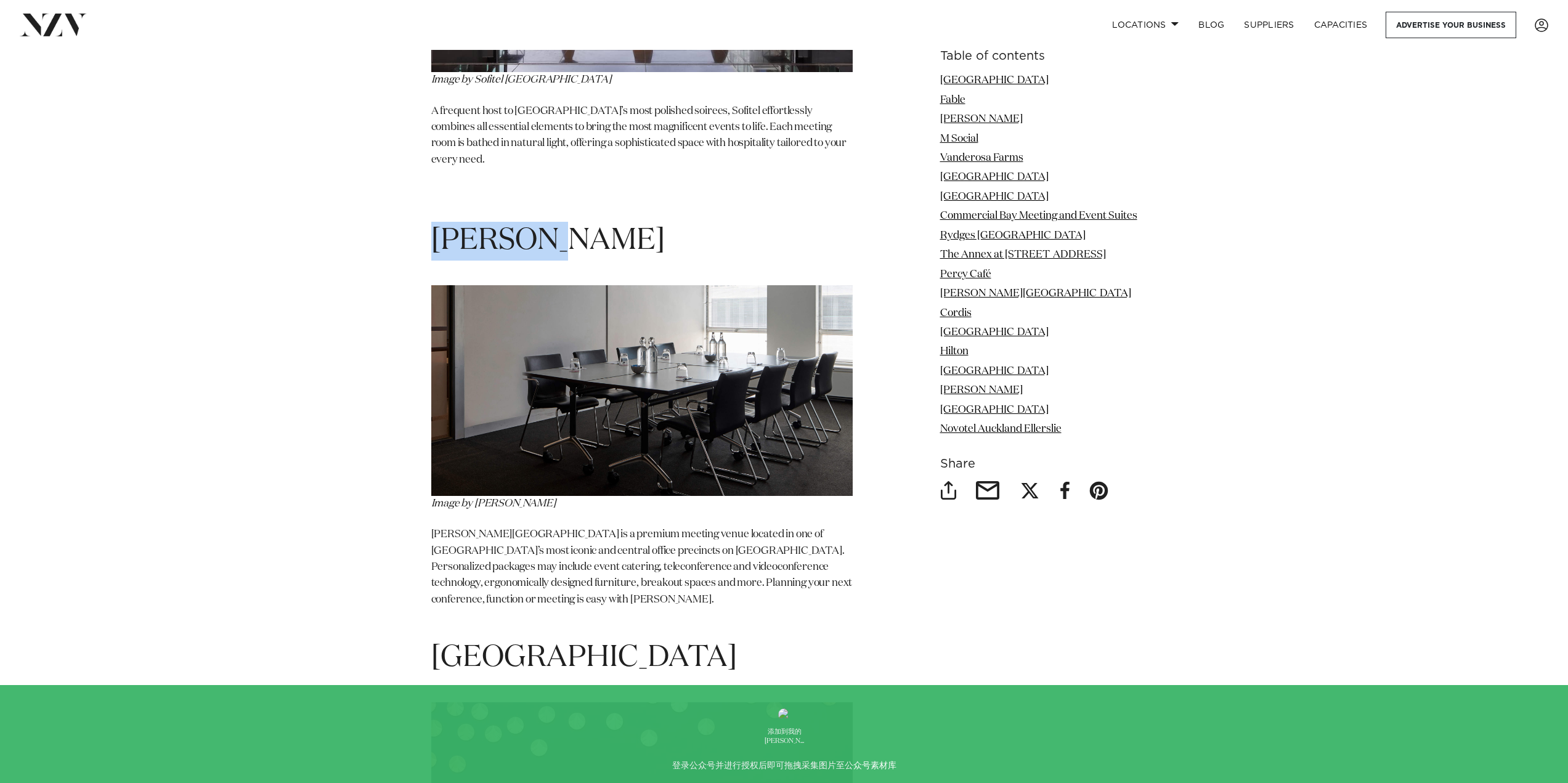
drag, startPoint x: 434, startPoint y: 110, endPoint x: 623, endPoint y: 115, distance: 189.1
click at [623, 183] on h1 "[PERSON_NAME]" at bounding box center [642, 222] width 421 height 78
copy span "[PERSON_NAME]"
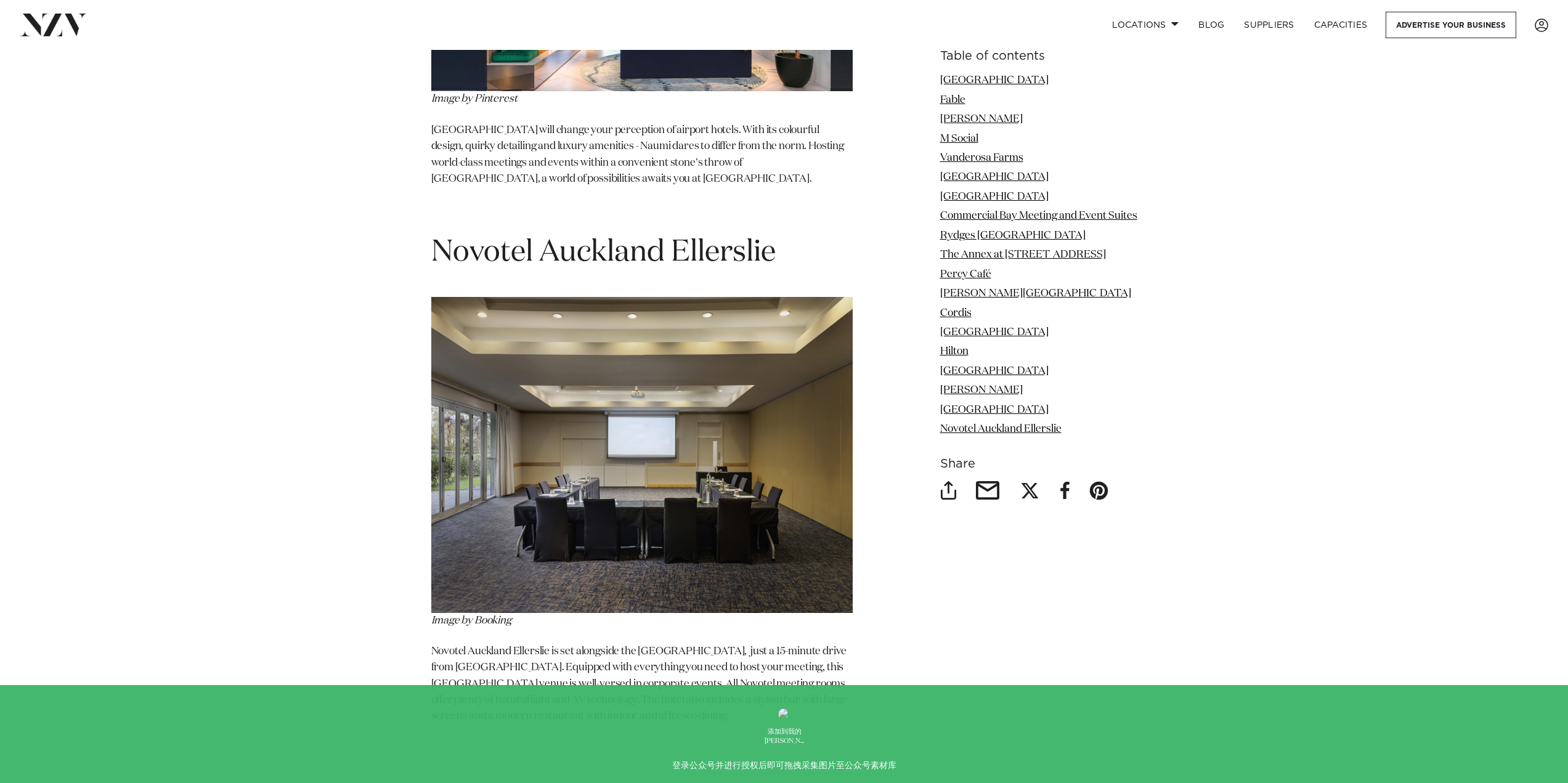
scroll to position [9859, 0]
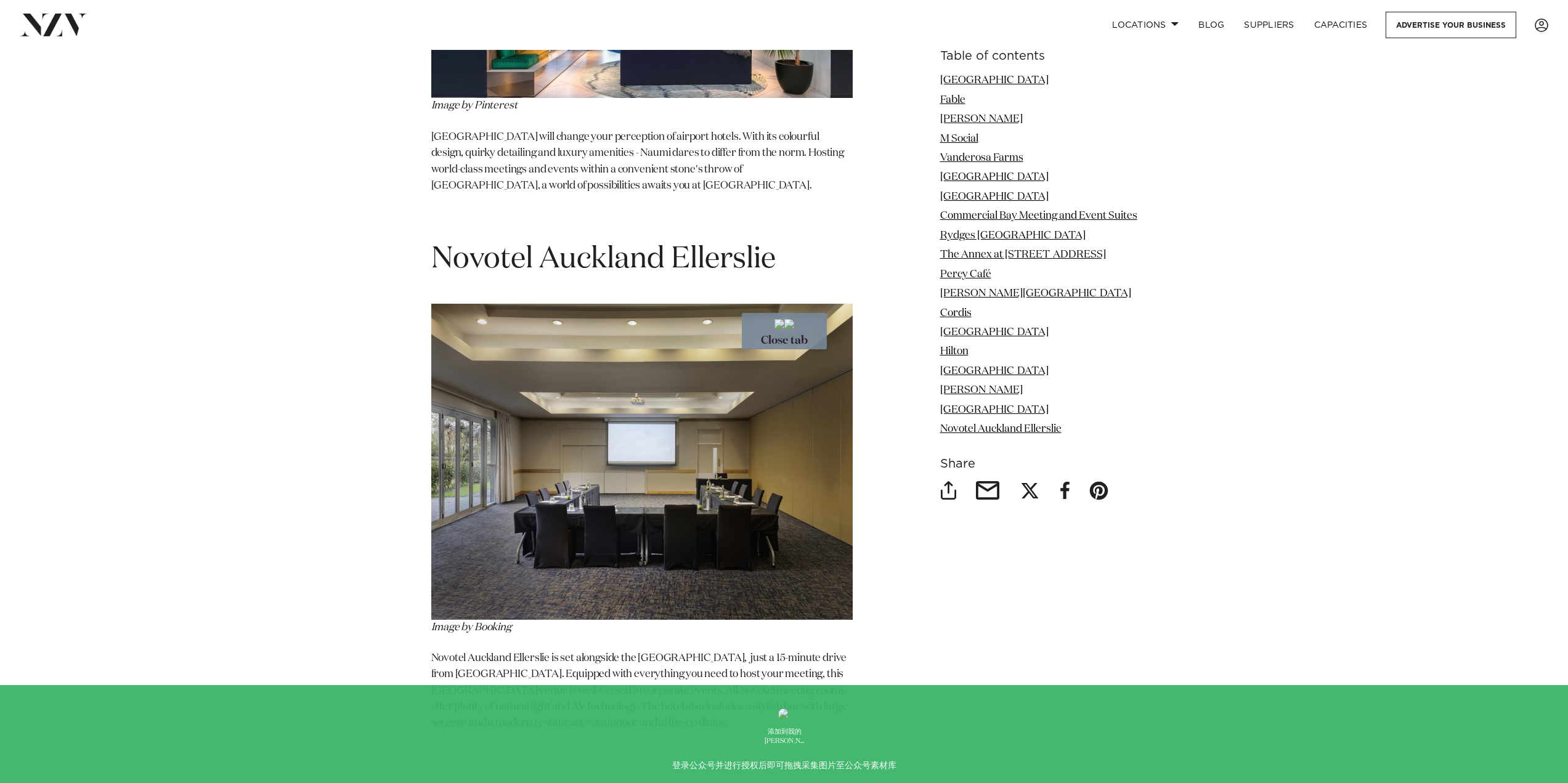
drag, startPoint x: 830, startPoint y: 157, endPoint x: 1003, endPoint y: 506, distance: 389.5
